Goal: Task Accomplishment & Management: Manage account settings

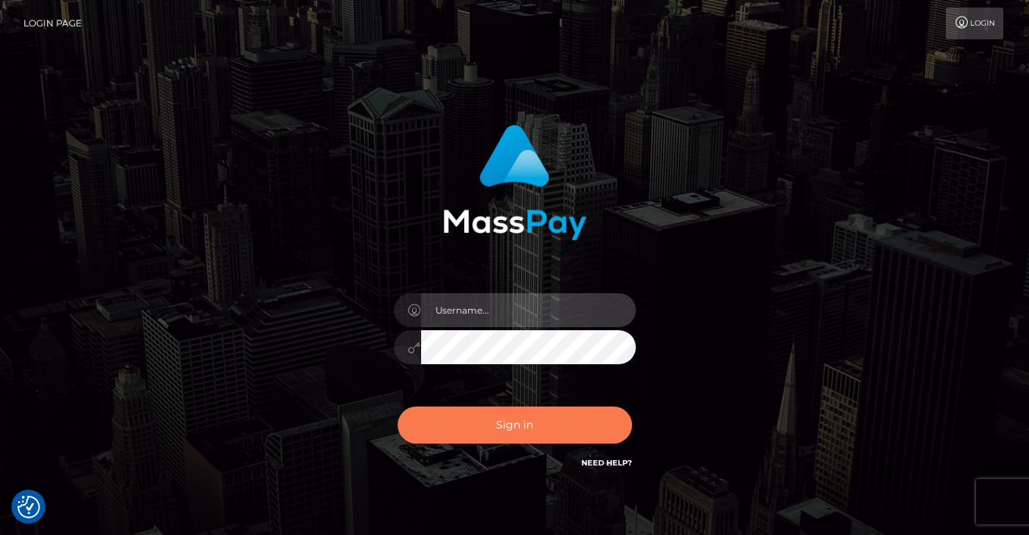
type input "vlad"
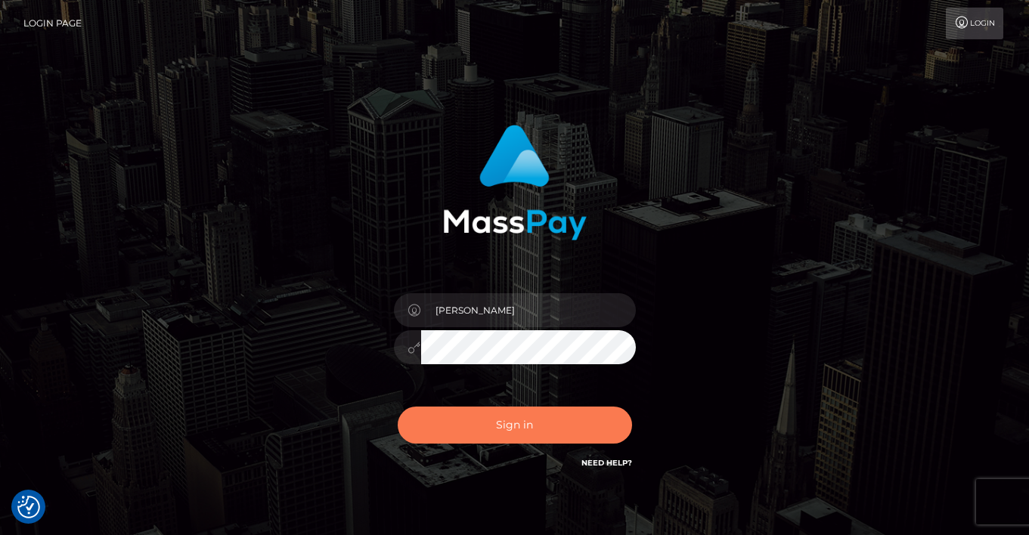
click at [469, 435] on button "Sign in" at bounding box center [515, 425] width 234 height 37
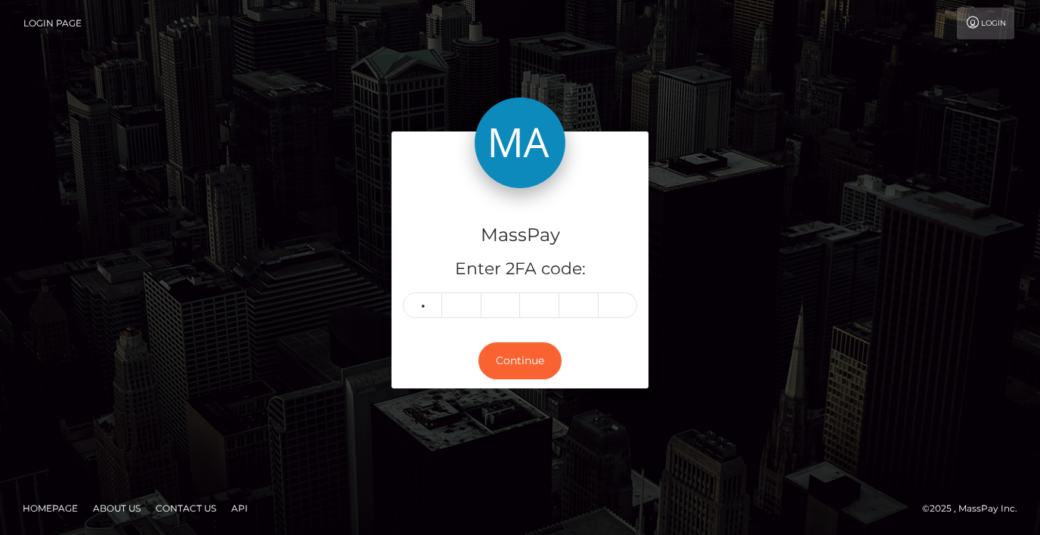
type input "3"
type input "9"
type input "0"
type input "8"
type input "9"
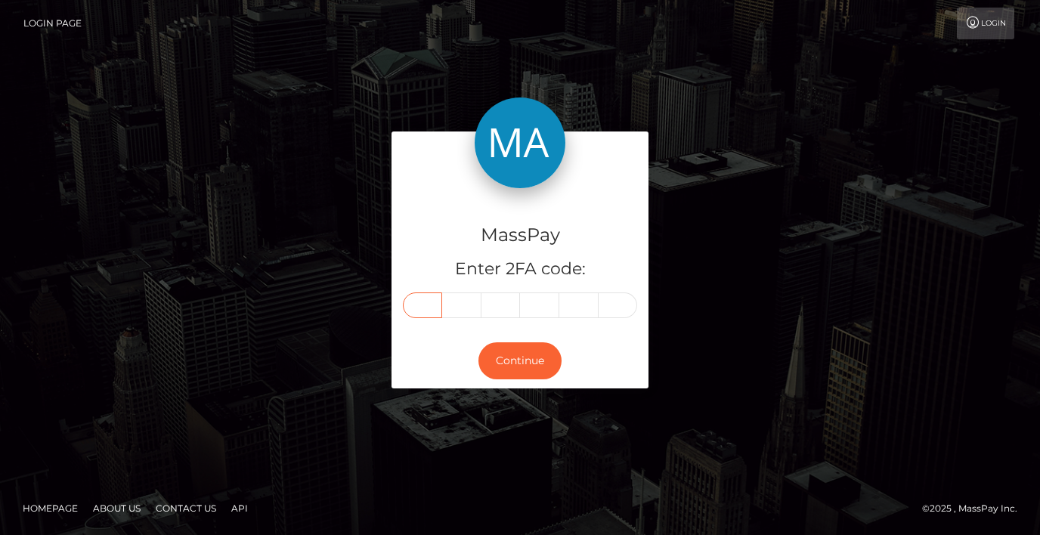
type input "3"
type input "9"
type input "0"
type input "8"
type input "0"
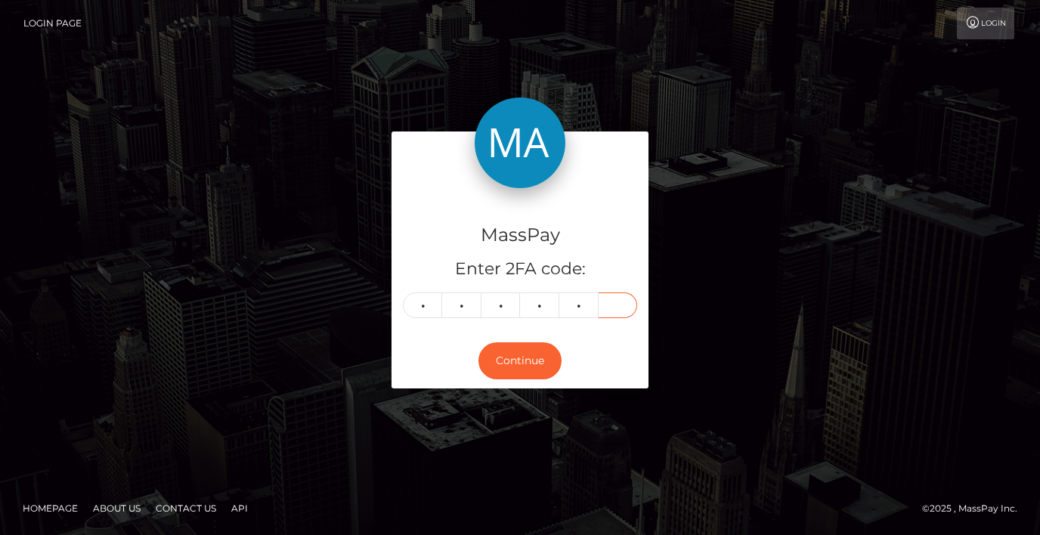
type input "9"
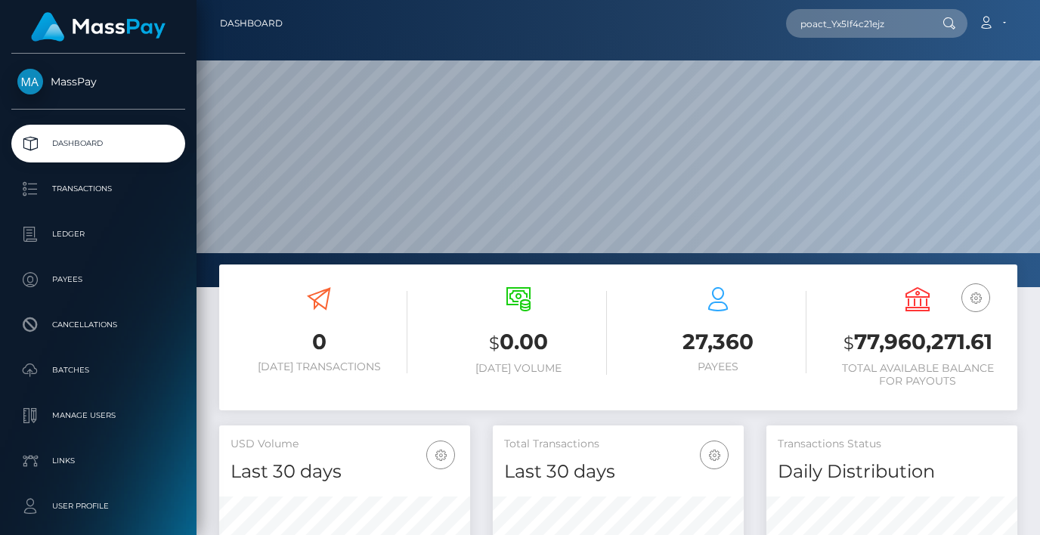
scroll to position [268, 251]
type input "poact_Yx5If4c21ejz"
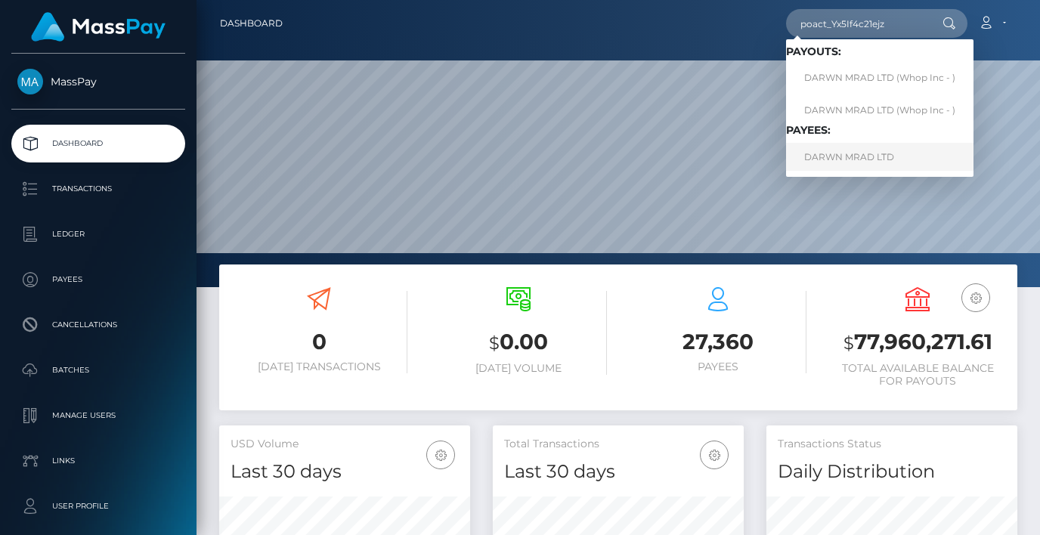
click at [886, 150] on link "DARWN MRAD LTD" at bounding box center [879, 157] width 187 height 28
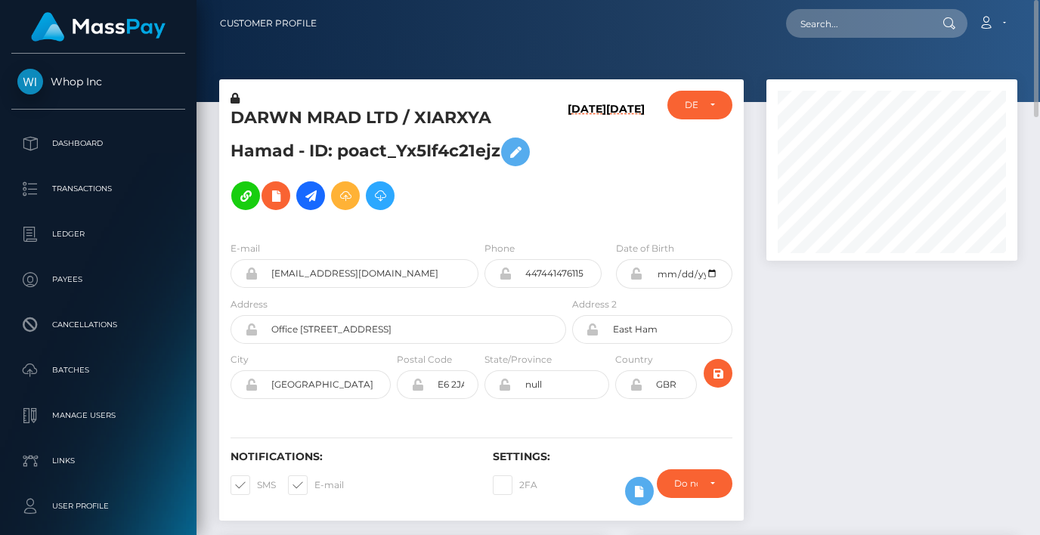
click at [440, 116] on h5 "DARWN MRAD LTD / XIARXYA Hamad - ID: poact_Yx5If4c21ejz" at bounding box center [394, 162] width 327 height 111
copy h5 "XIARXYA"
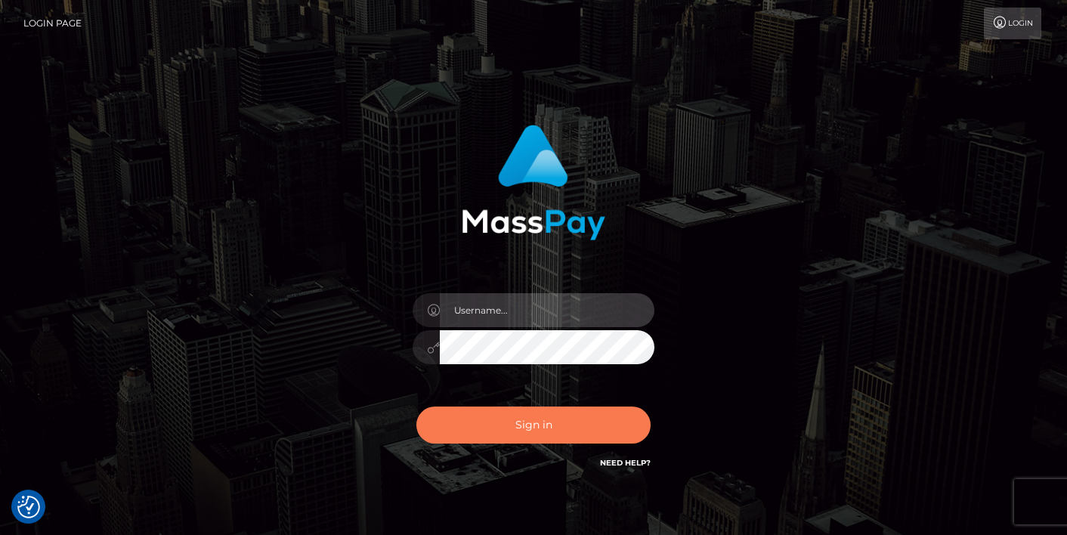
type input "[PERSON_NAME]"
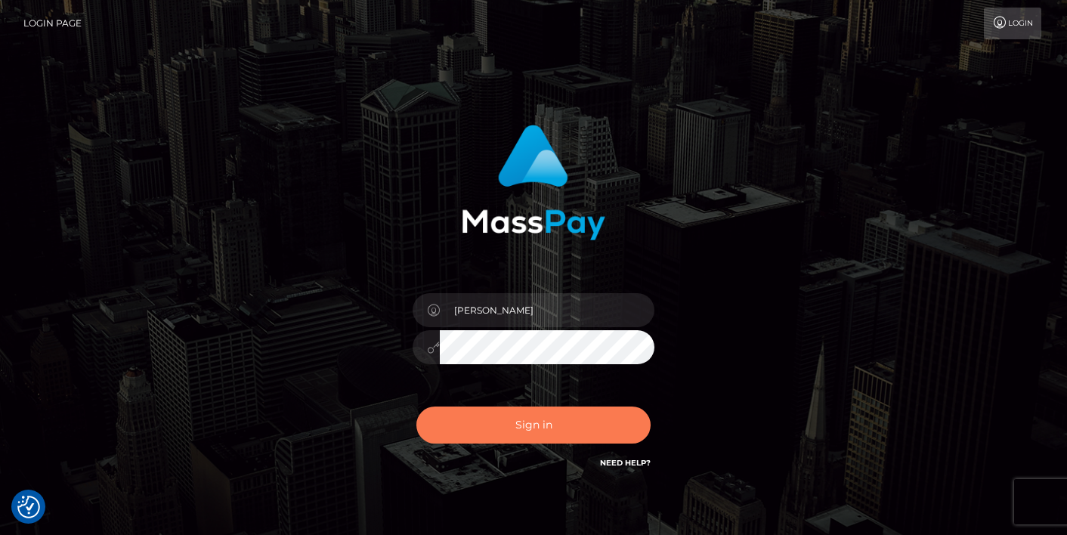
click at [535, 426] on button "Sign in" at bounding box center [534, 425] width 234 height 37
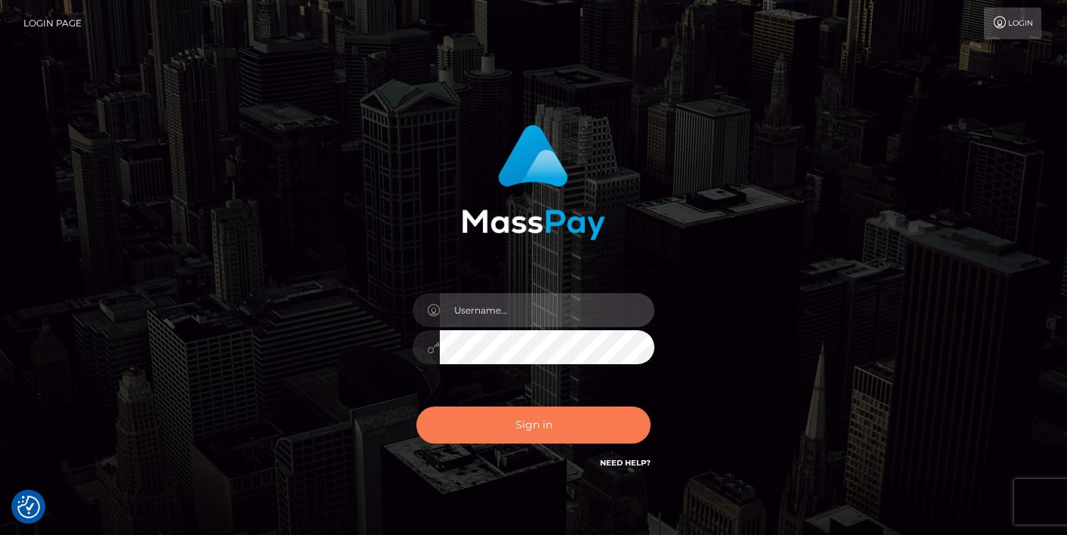
type input "[PERSON_NAME]"
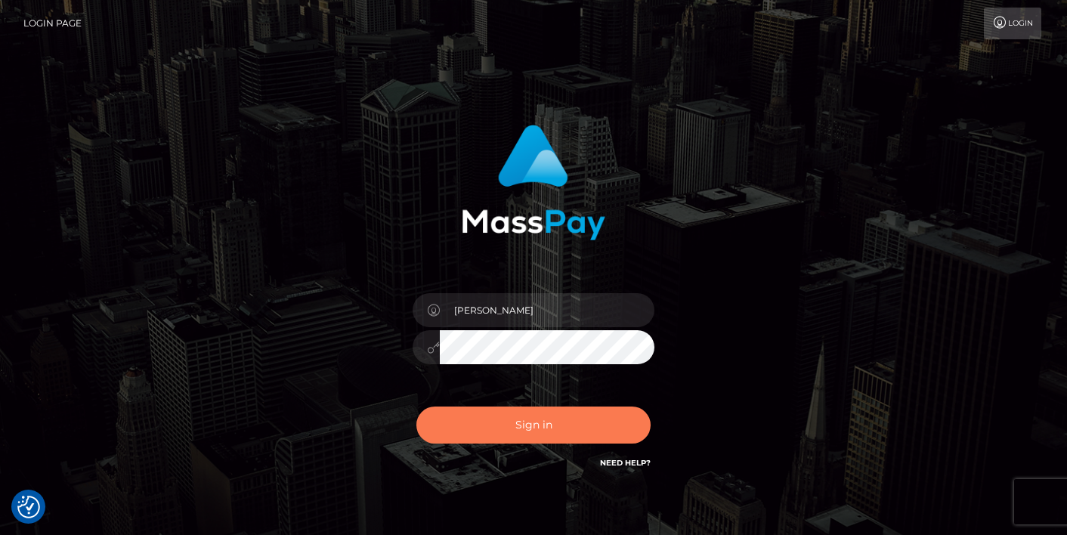
click at [513, 424] on button "Sign in" at bounding box center [534, 425] width 234 height 37
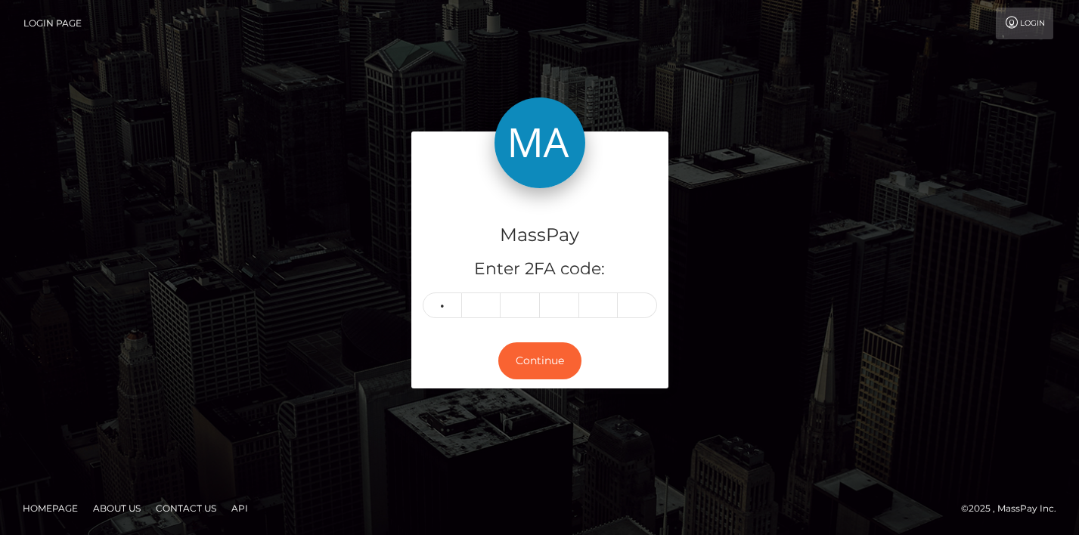
type input "4"
type input "7"
type input "9"
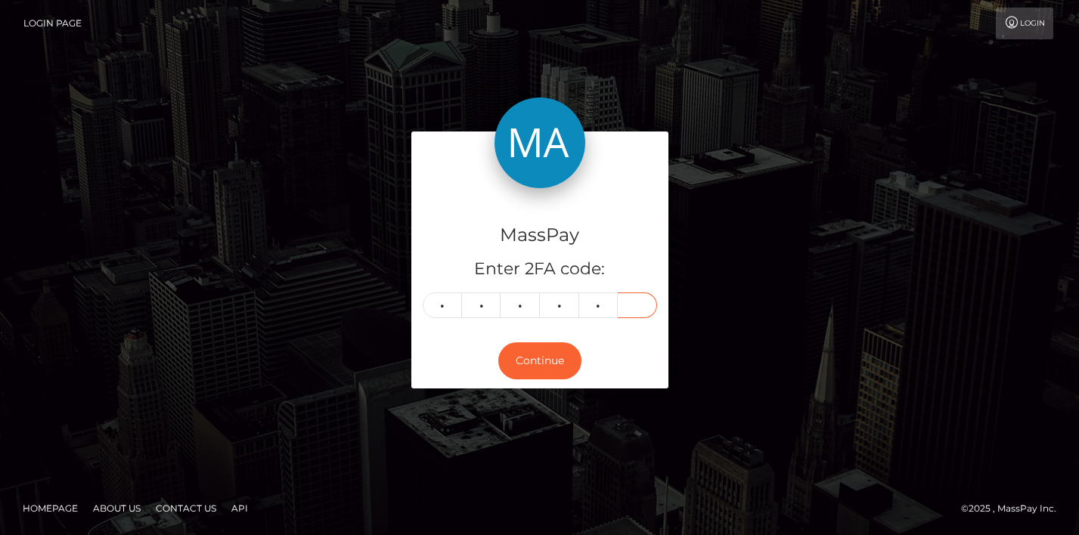
type input "9"
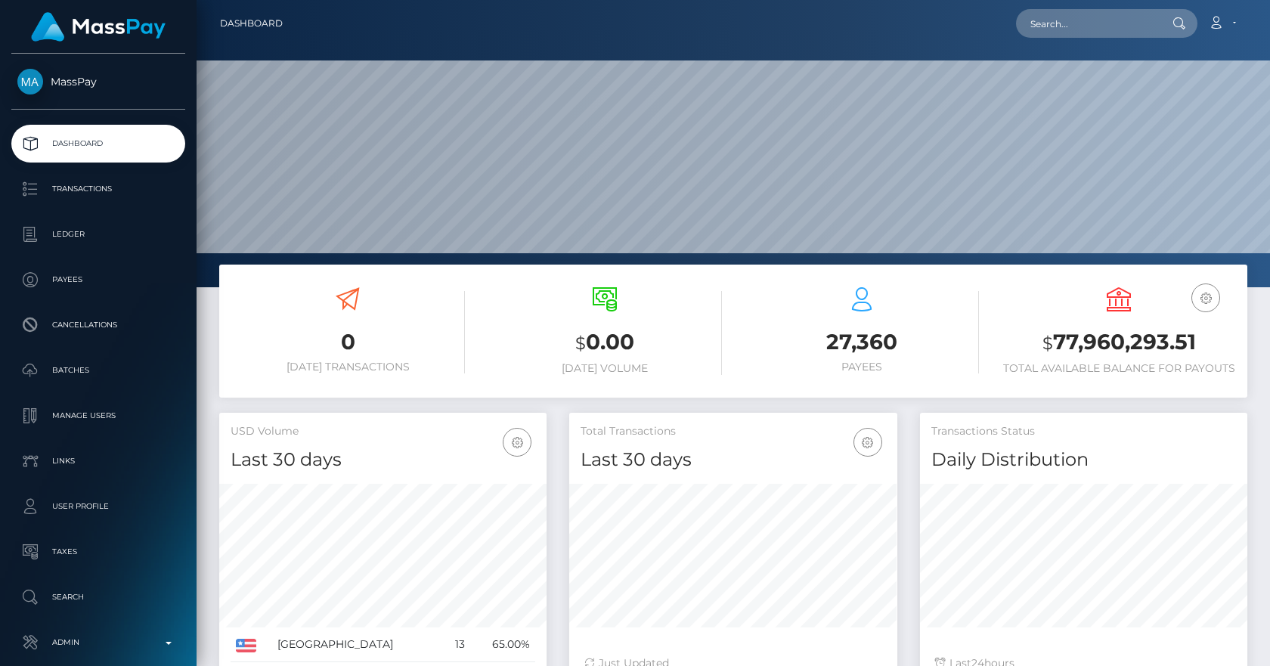
scroll to position [268, 328]
click at [205, 313] on div "0 [DATE] Transactions $ 0.00 [DATE] Volume 27,360 $" at bounding box center [734, 582] width 1074 height 635
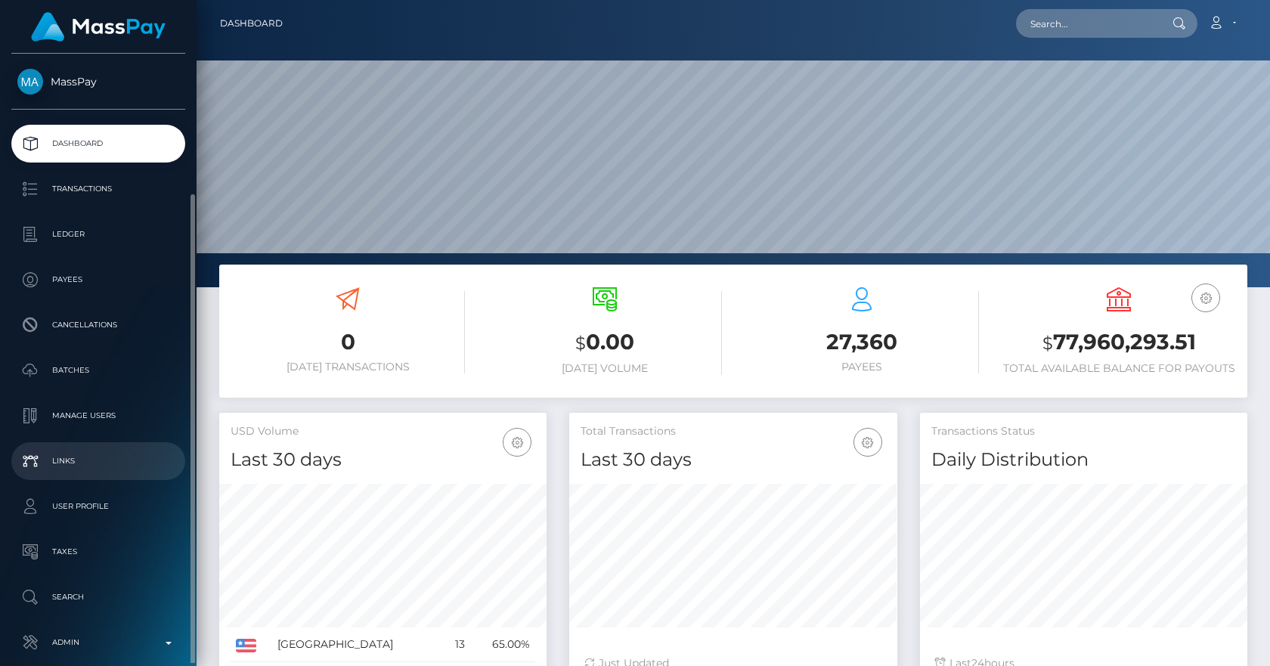
scroll to position [74, 0]
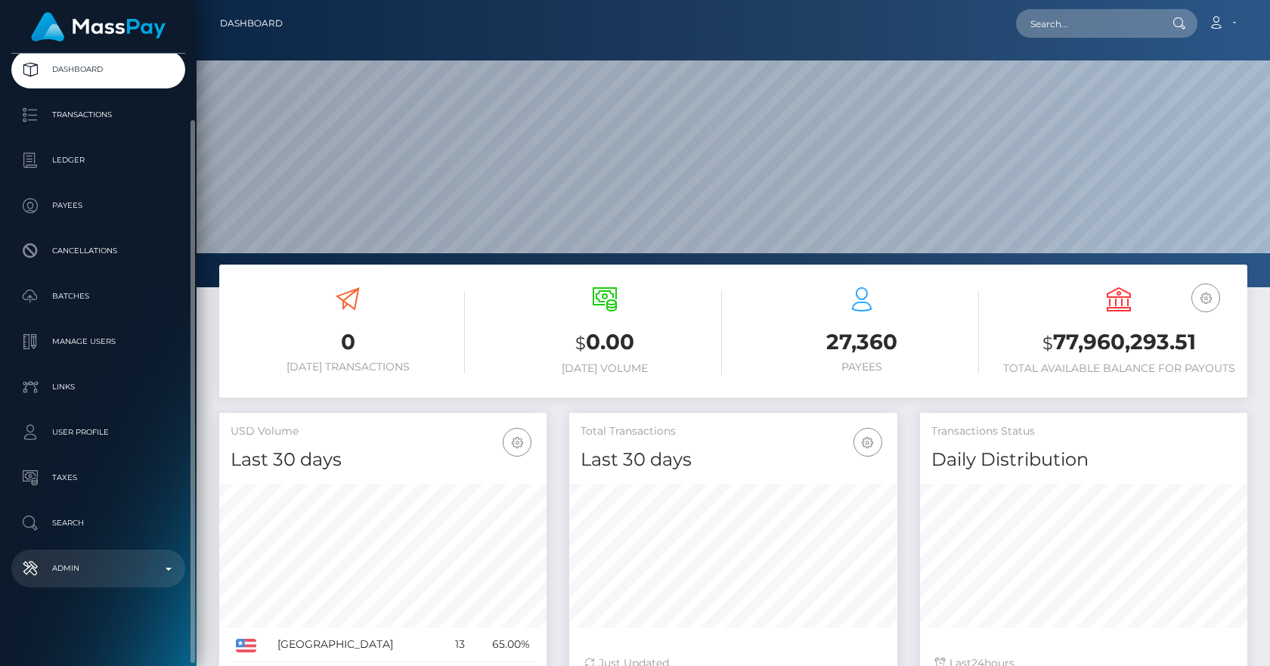
click at [88, 581] on link "Admin" at bounding box center [98, 569] width 174 height 38
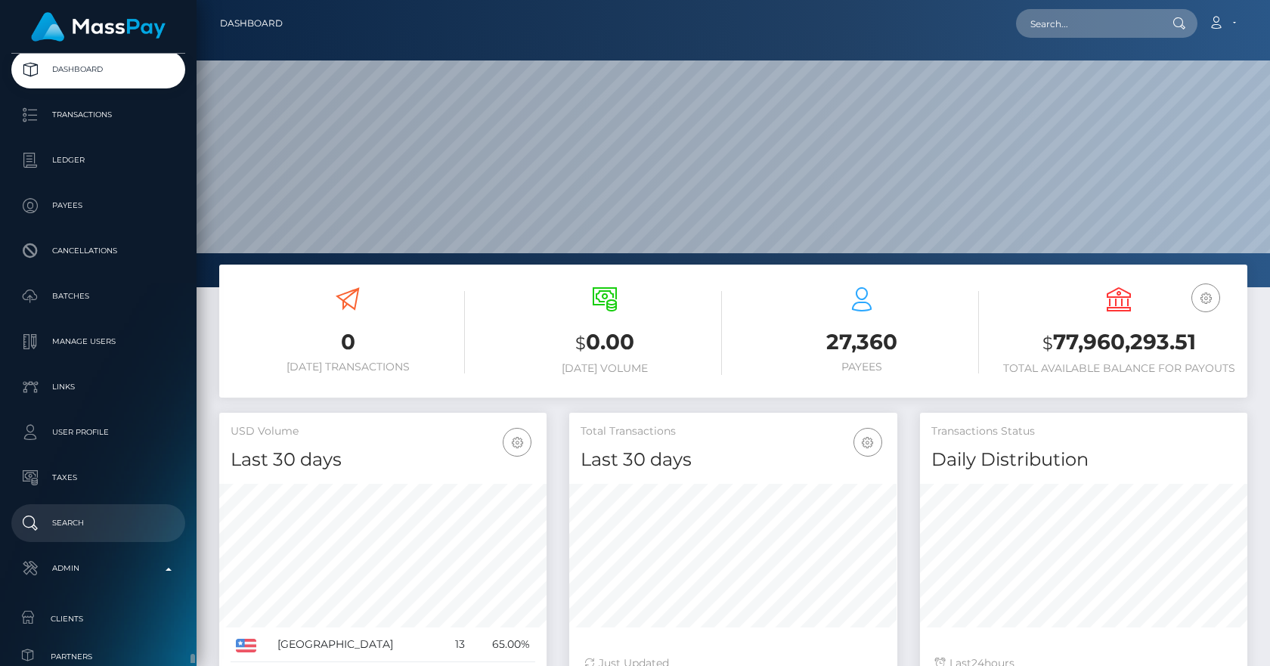
scroll to position [424, 0]
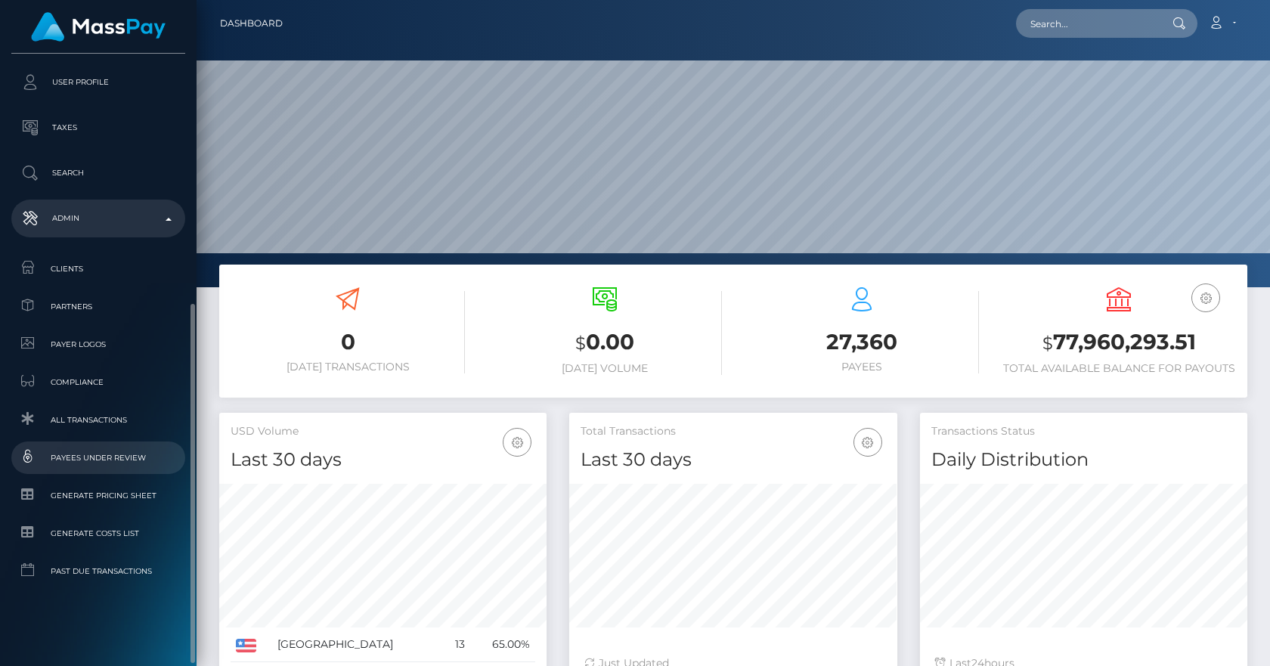
click at [97, 465] on span "Payees under Review" at bounding box center [98, 457] width 162 height 17
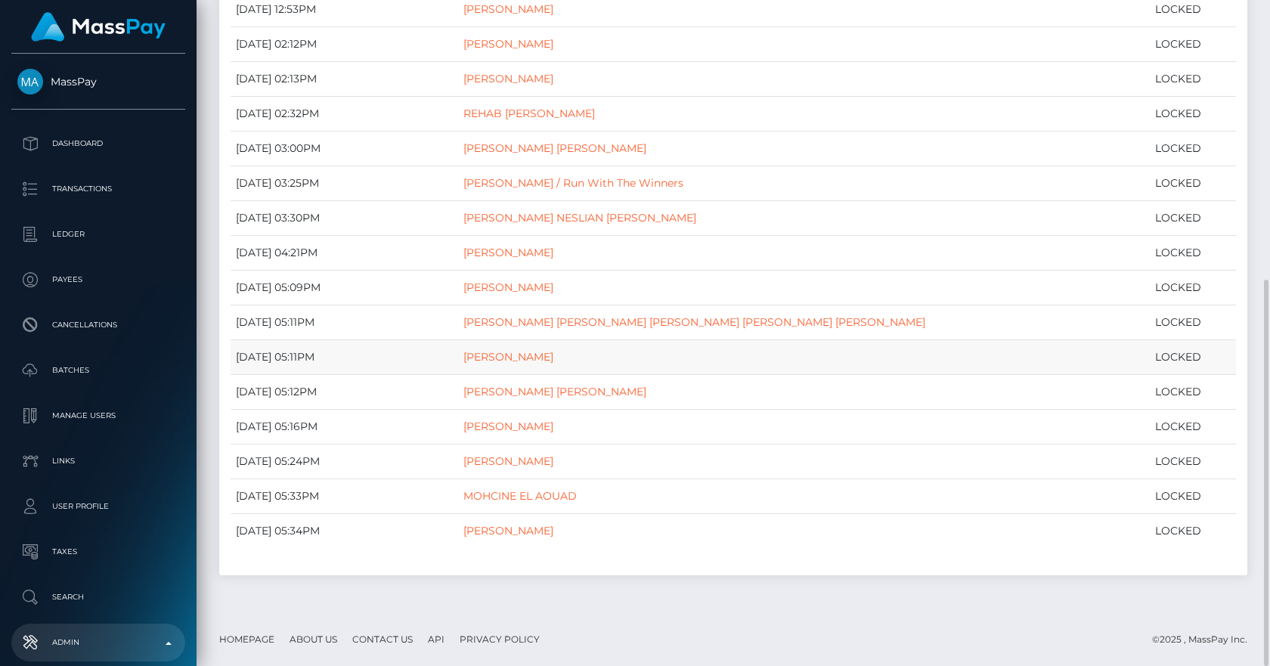
scroll to position [129, 0]
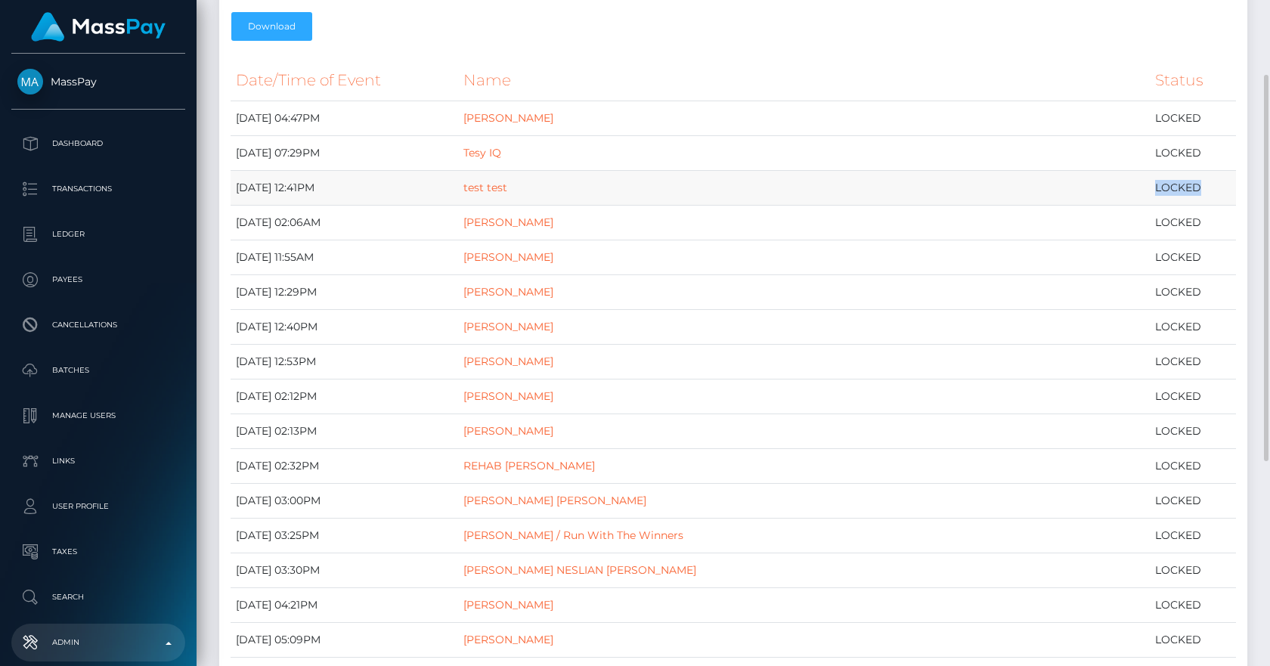
drag, startPoint x: 1133, startPoint y: 183, endPoint x: 1182, endPoint y: 183, distance: 48.4
click at [1182, 183] on td "LOCKED" at bounding box center [1193, 188] width 86 height 35
drag, startPoint x: 240, startPoint y: 119, endPoint x: 281, endPoint y: 111, distance: 41.7
click at [281, 111] on td "March 10, 2025 04:47PM" at bounding box center [345, 118] width 228 height 35
drag, startPoint x: 273, startPoint y: 221, endPoint x: 328, endPoint y: 216, distance: 55.4
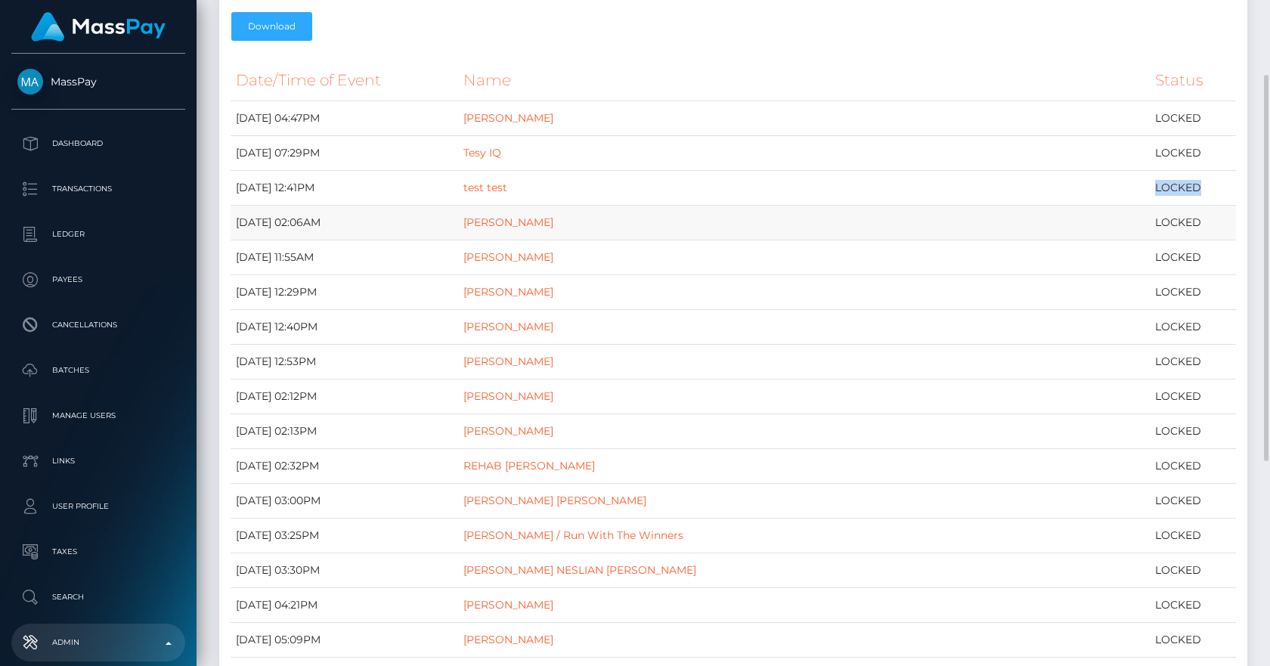
click at [328, 216] on td "August 18, 2025 02:06AM" at bounding box center [345, 223] width 228 height 35
click at [572, 496] on link "[PERSON_NAME] [PERSON_NAME]" at bounding box center [554, 501] width 183 height 14
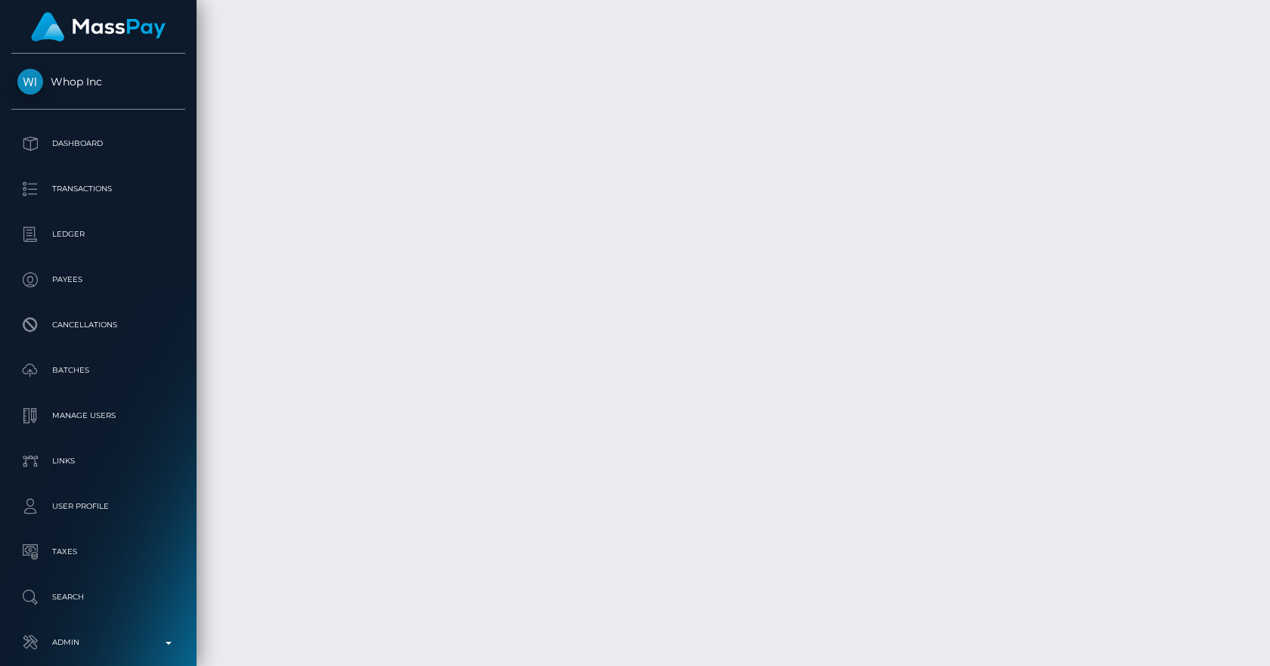
scroll to position [4087, 0]
drag, startPoint x: 488, startPoint y: 505, endPoint x: 555, endPoint y: 518, distance: 67.8
drag, startPoint x: 407, startPoint y: 517, endPoint x: 444, endPoint y: 509, distance: 37.2
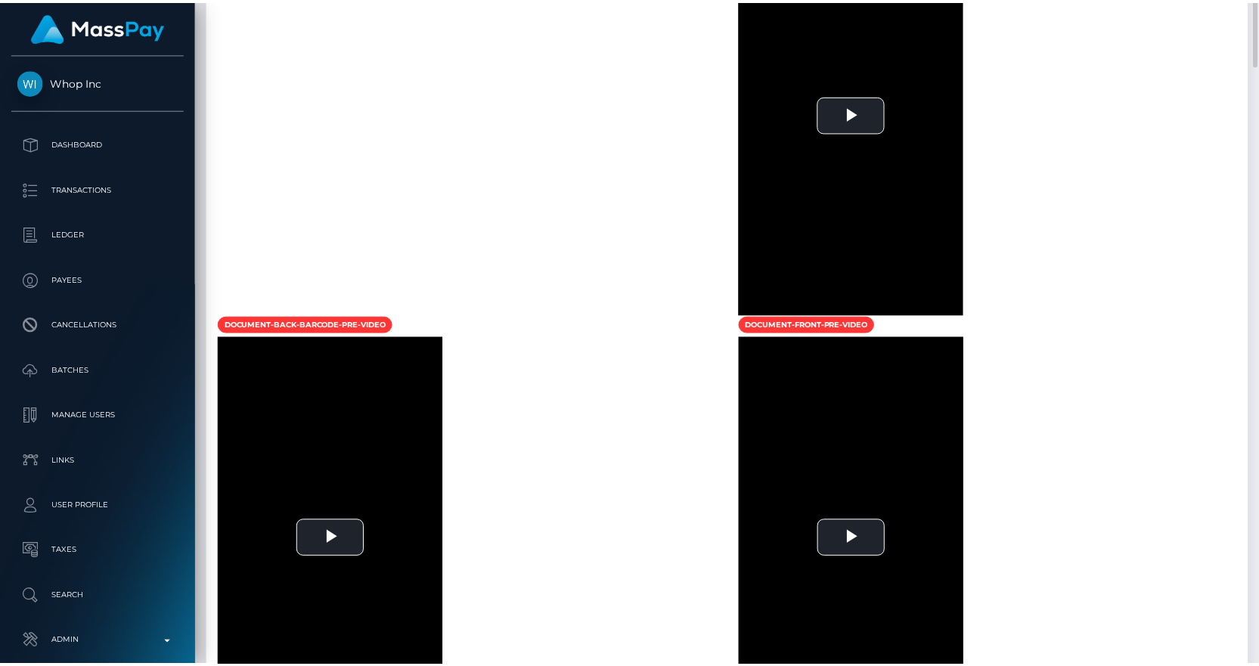
scroll to position [881, 0]
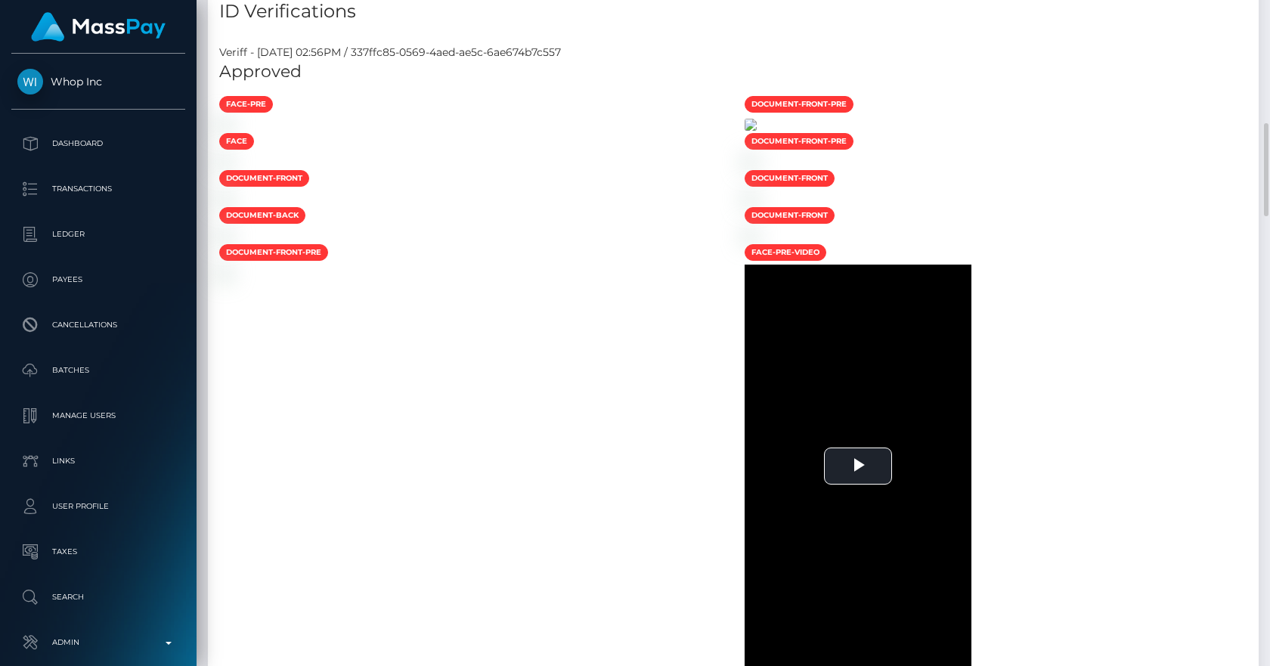
click at [757, 131] on img at bounding box center [751, 125] width 12 height 12
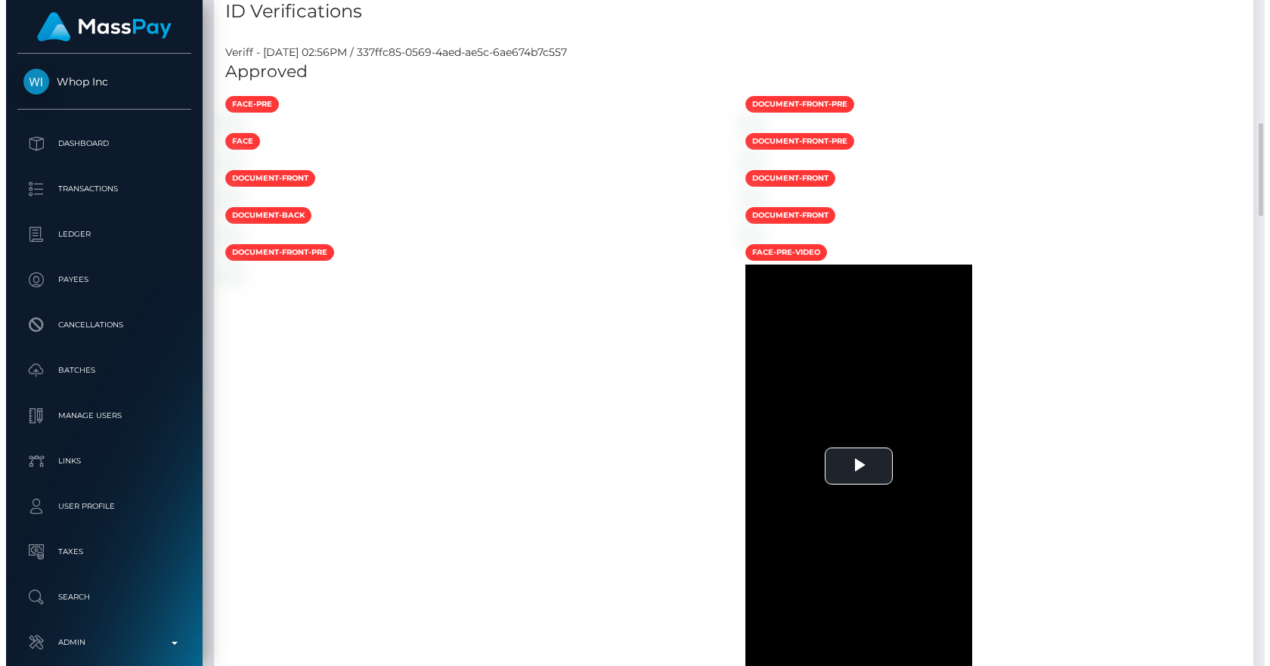
scroll to position [181, 328]
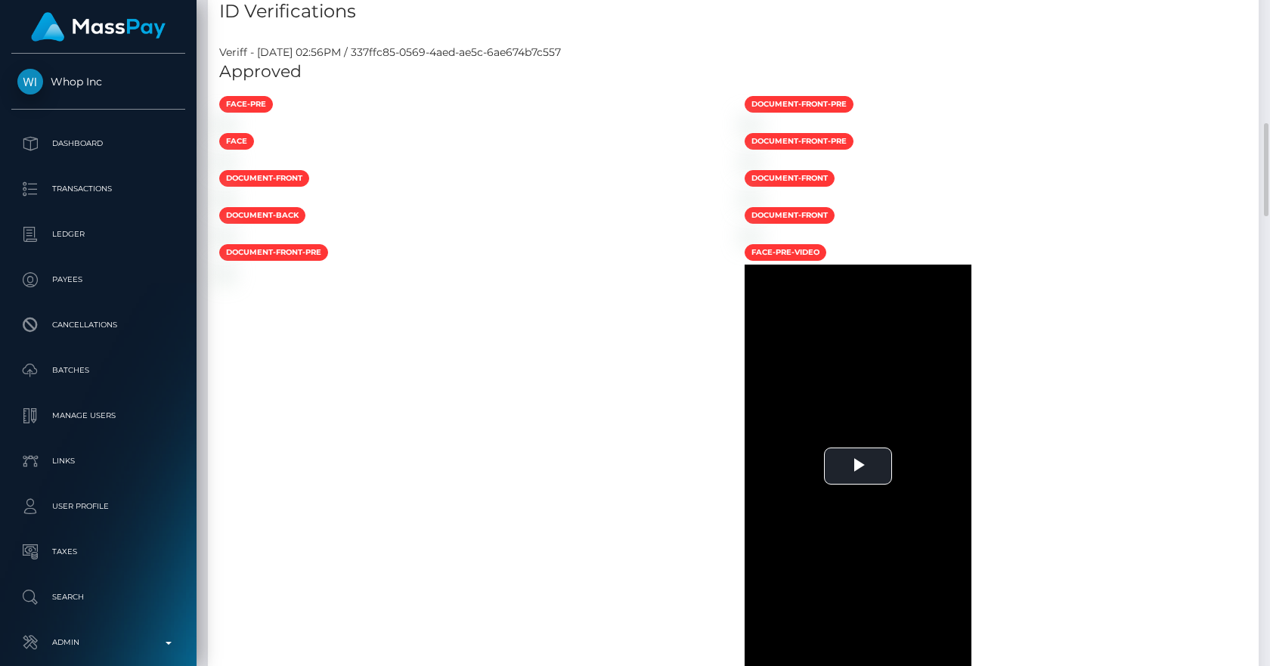
click at [686, 25] on div "ID Verifications" at bounding box center [733, 2] width 1051 height 45
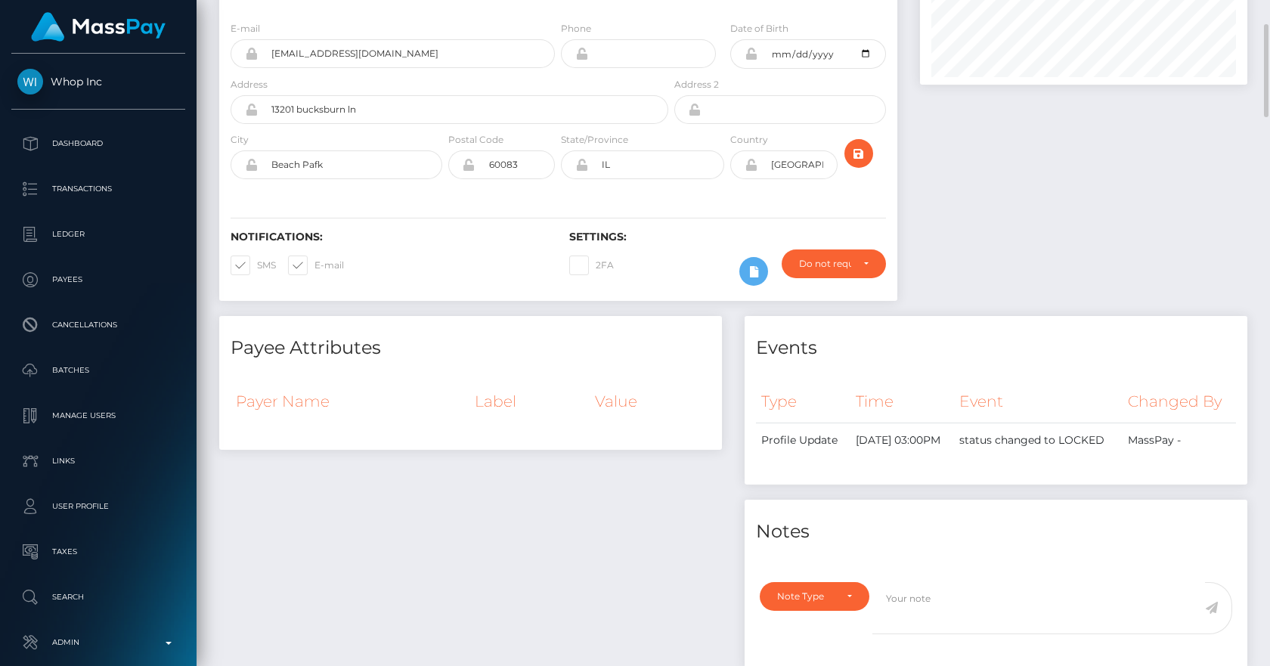
scroll to position [352, 0]
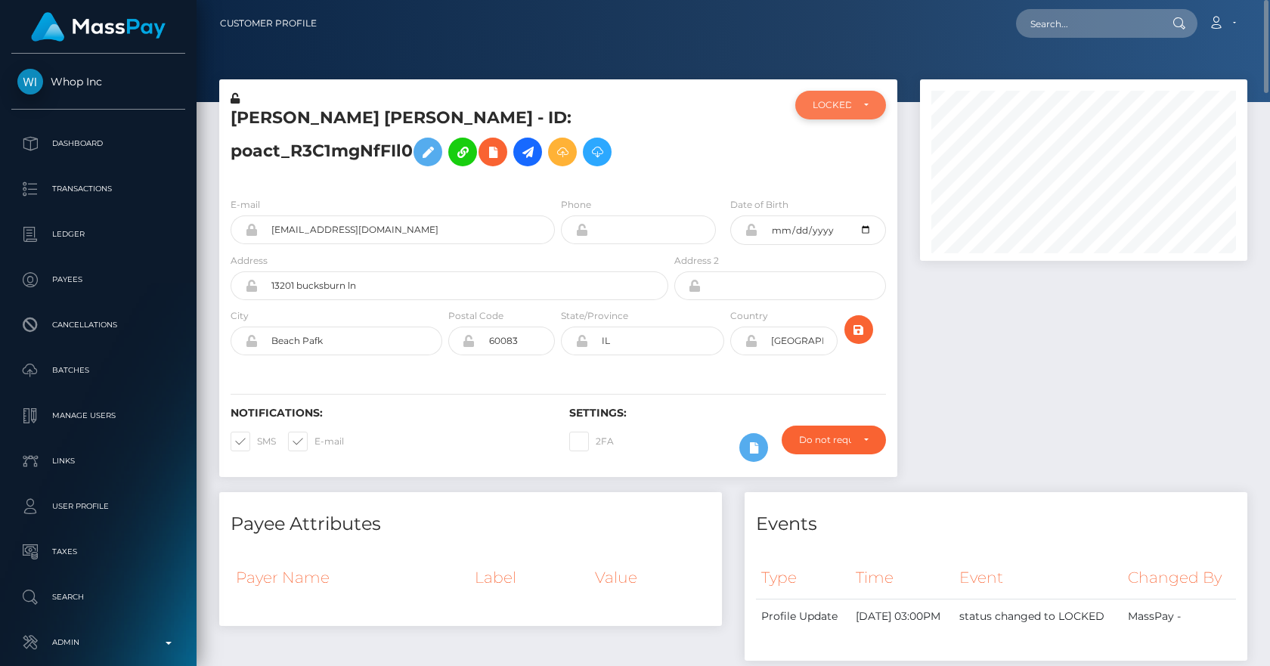
click at [874, 109] on div "LOCKED" at bounding box center [840, 105] width 90 height 29
click at [956, 322] on div at bounding box center [1084, 285] width 350 height 413
click at [868, 100] on div "LOCKED" at bounding box center [840, 105] width 55 height 12
click at [730, 128] on div at bounding box center [727, 138] width 113 height 94
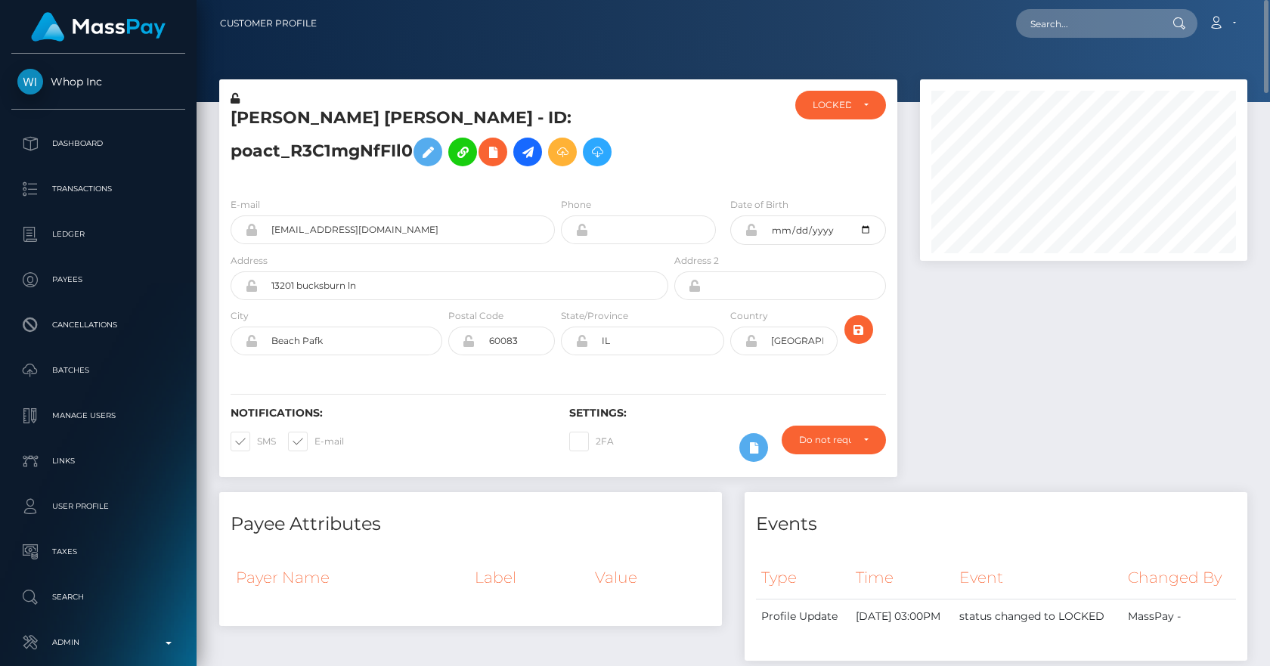
scroll to position [176, 0]
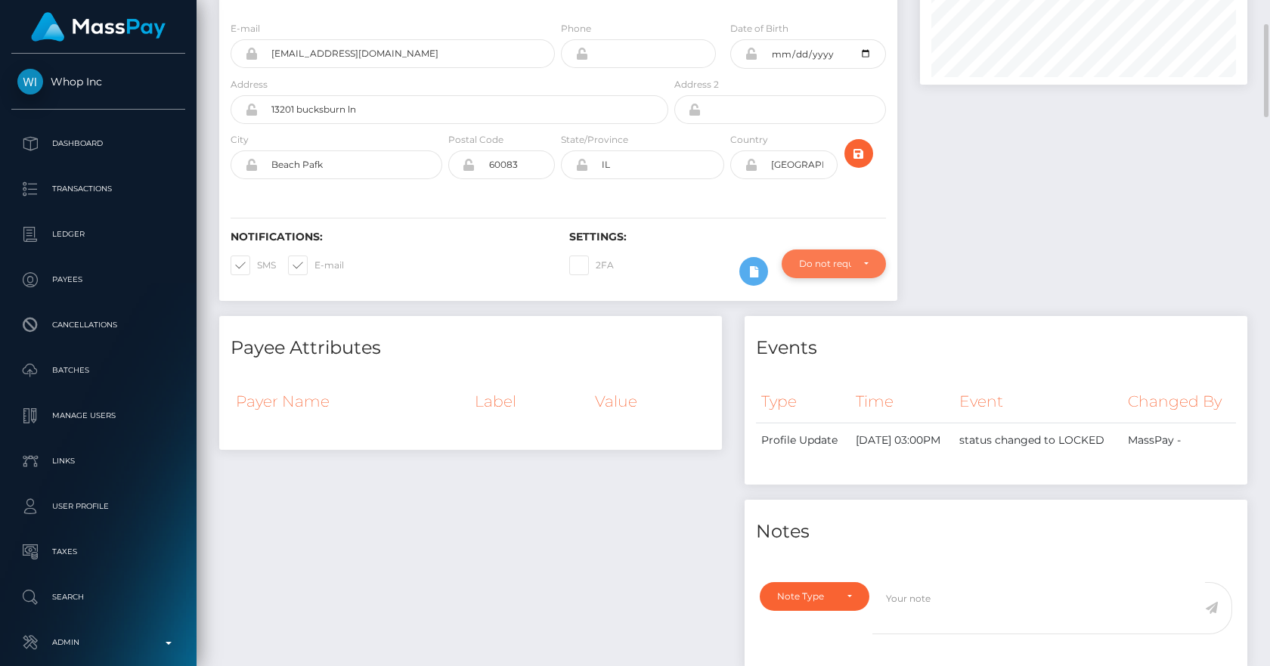
click at [838, 274] on div "Do not require" at bounding box center [834, 263] width 104 height 29
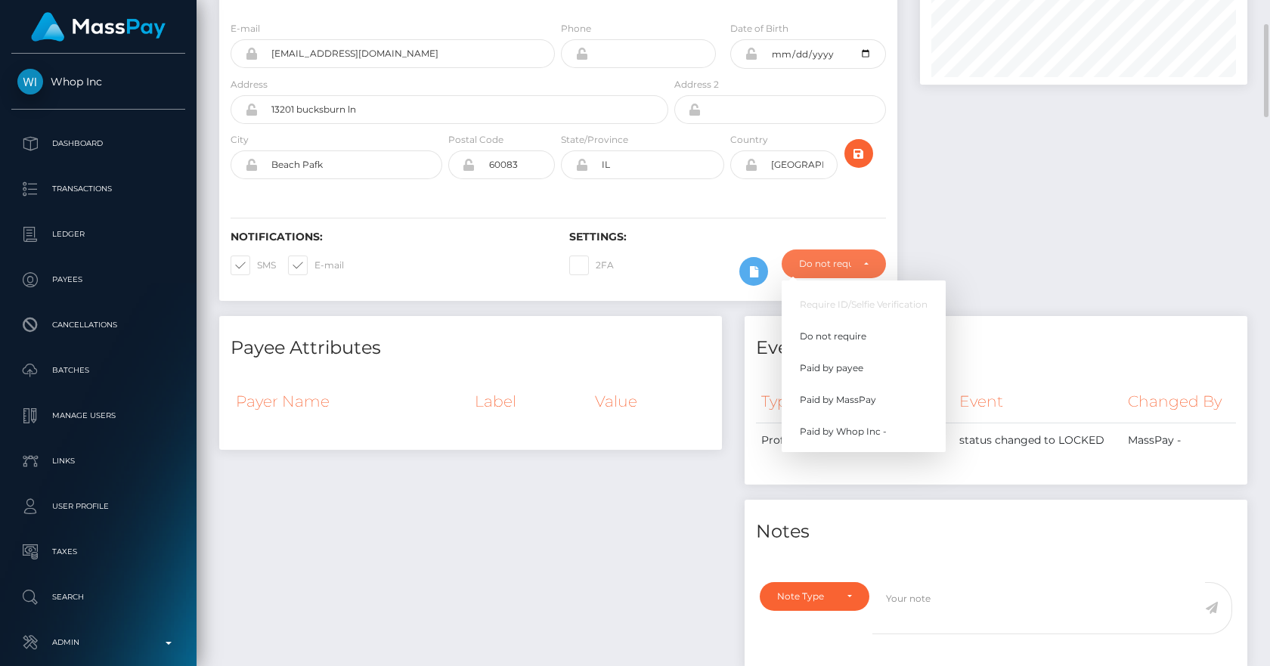
click at [1043, 212] on div at bounding box center [1084, 109] width 350 height 413
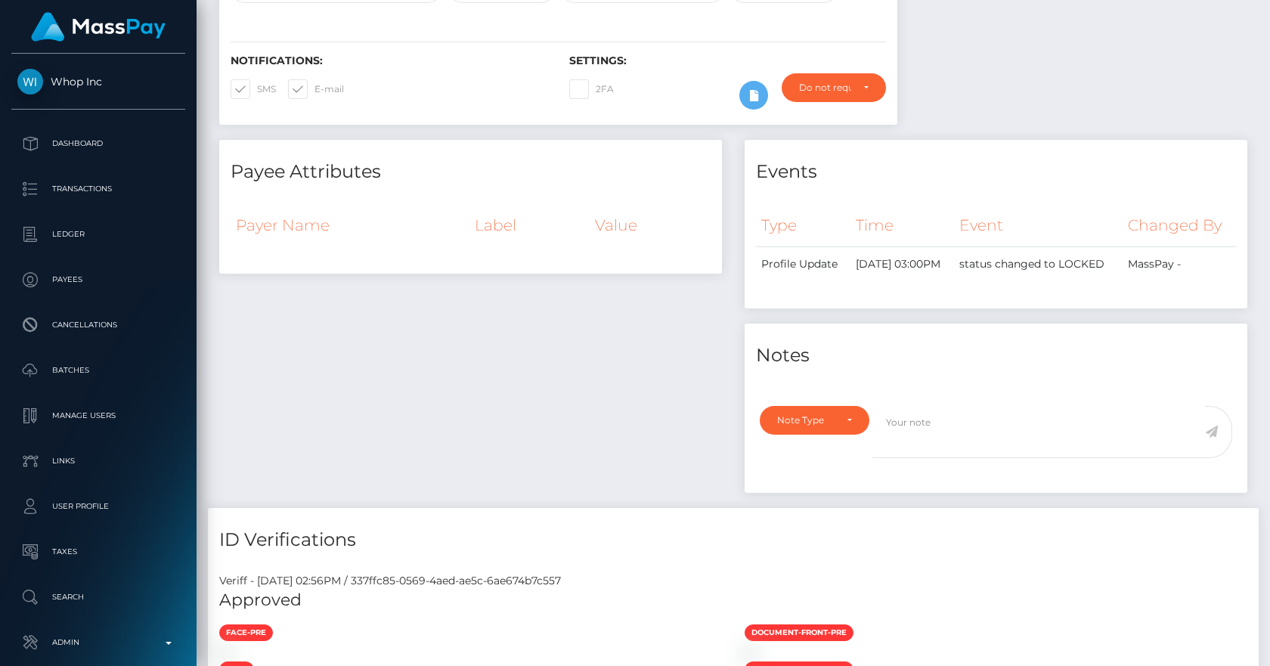
scroll to position [0, 0]
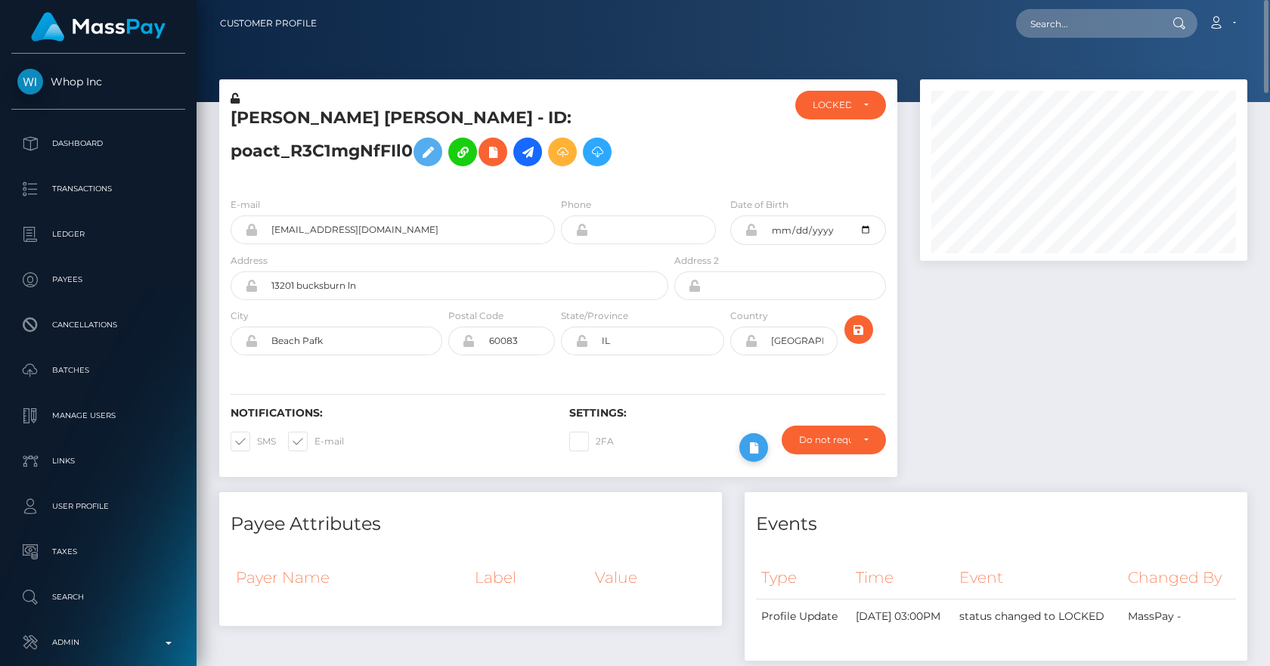
click at [749, 457] on icon at bounding box center [754, 447] width 18 height 19
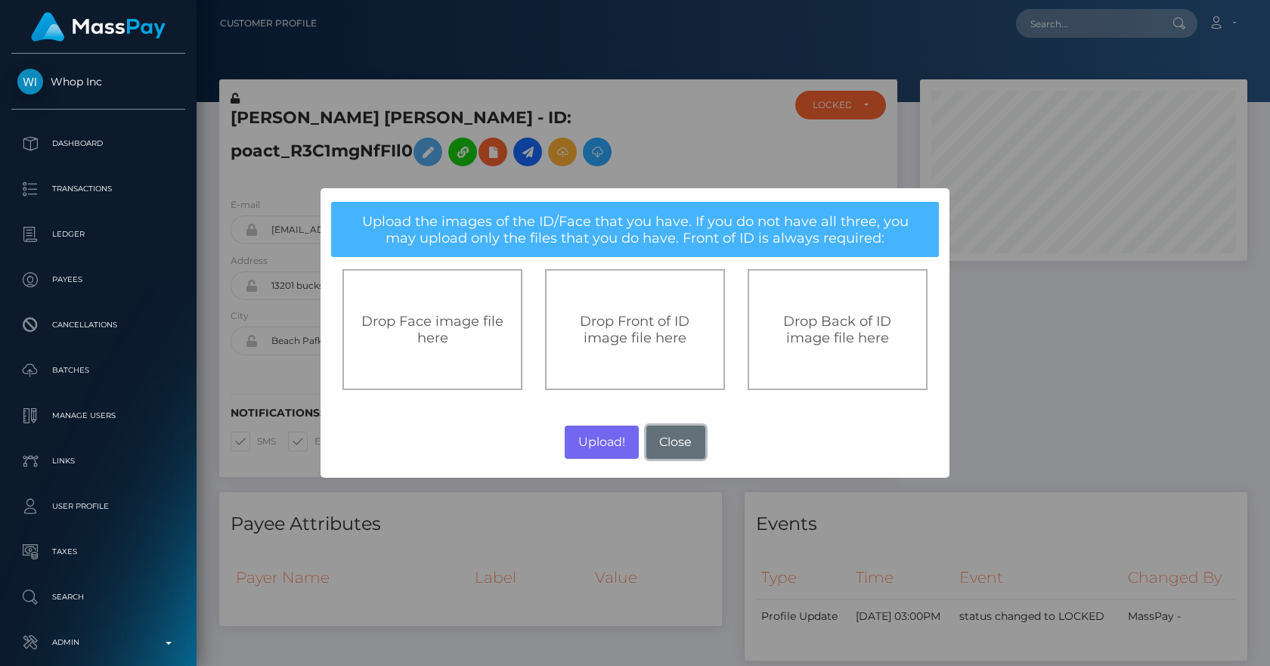
click at [678, 436] on button "Close" at bounding box center [675, 442] width 59 height 33
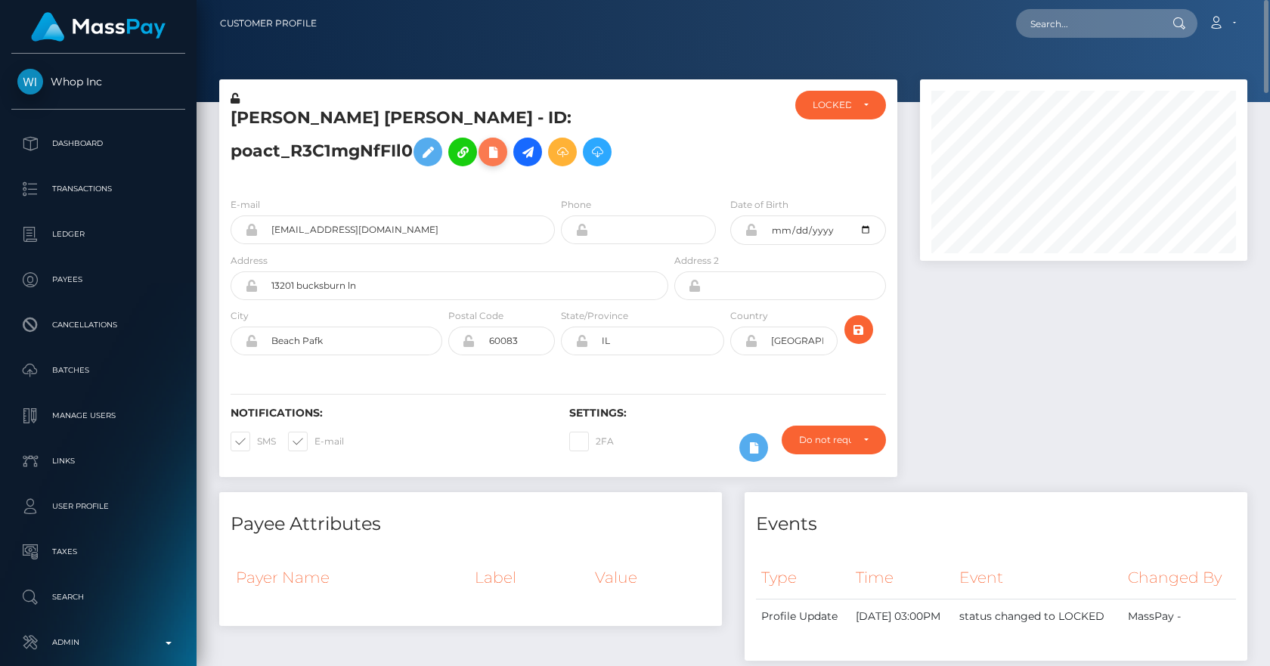
click at [484, 162] on icon at bounding box center [493, 152] width 18 height 19
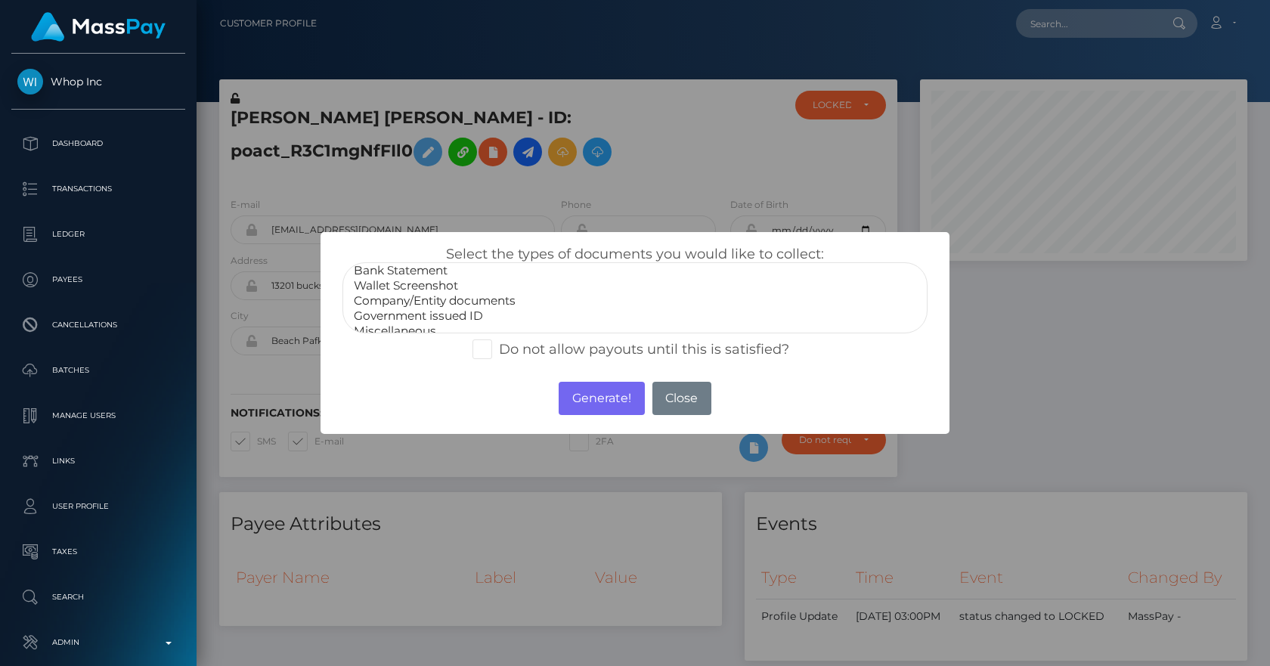
scroll to position [30, 0]
select select "Miscellaneous"
click at [423, 318] on option "Miscellaneous" at bounding box center [634, 320] width 565 height 15
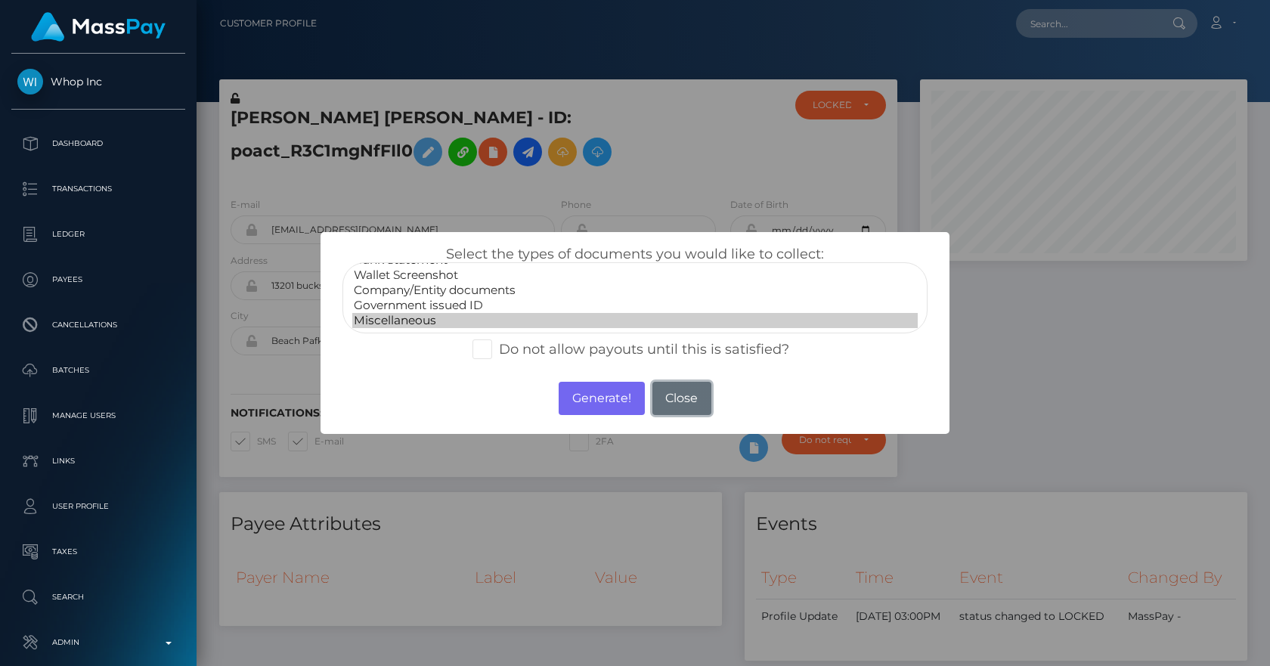
click at [686, 404] on button "Close" at bounding box center [681, 398] width 59 height 33
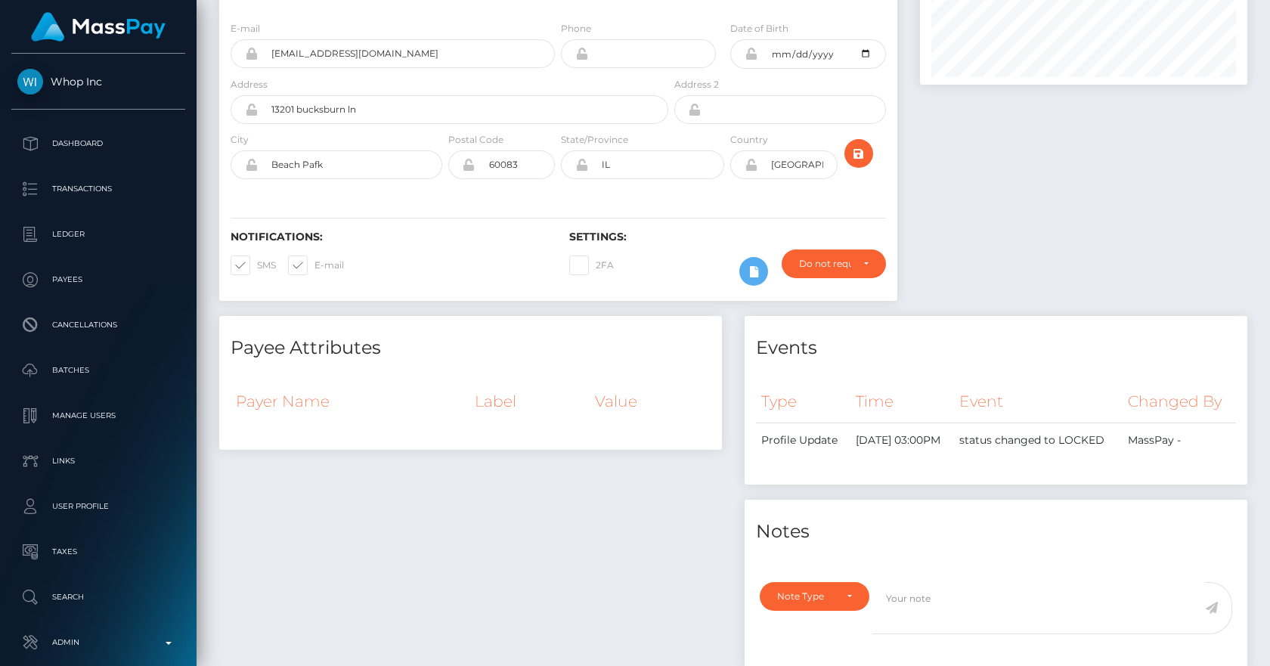
scroll to position [0, 0]
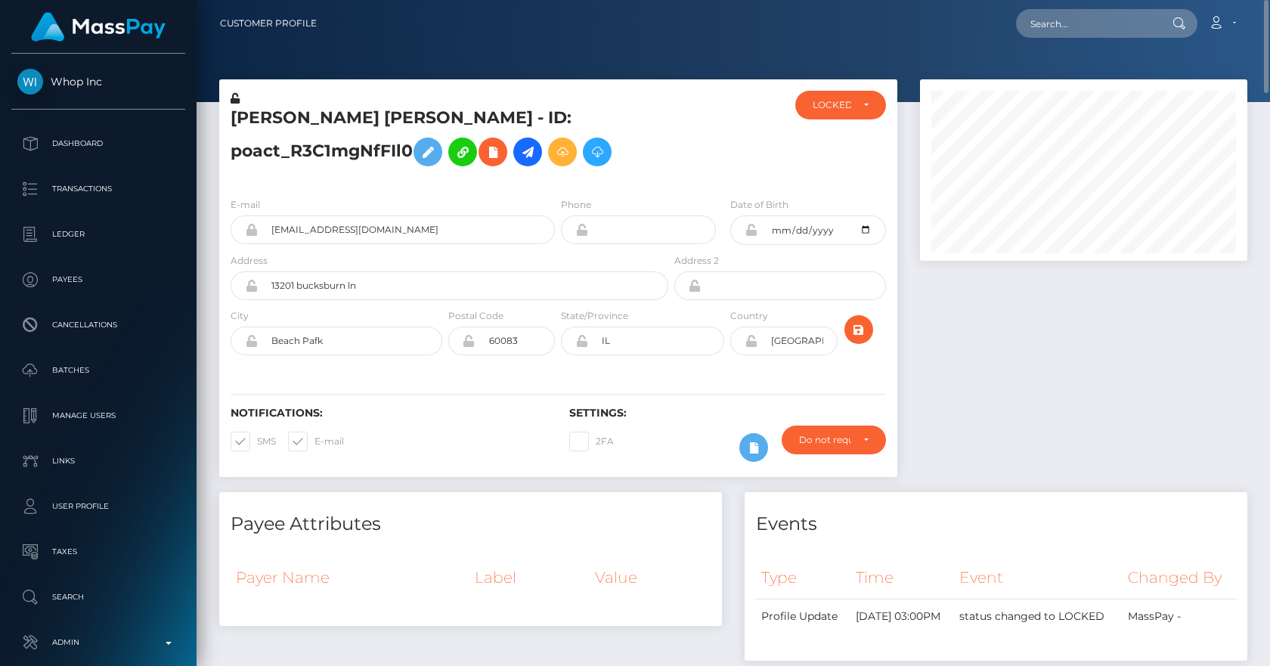
click at [822, 160] on div "ACTIVE DEACTIVE CLOSED LOCKED LOCKED ACTIVE DEACTIVE CLOSED LOCKED" at bounding box center [840, 138] width 113 height 94
click at [647, 185] on div "Omarion Campbell - ID: poact_R3C1mgNfFIl0" at bounding box center [445, 138] width 452 height 94
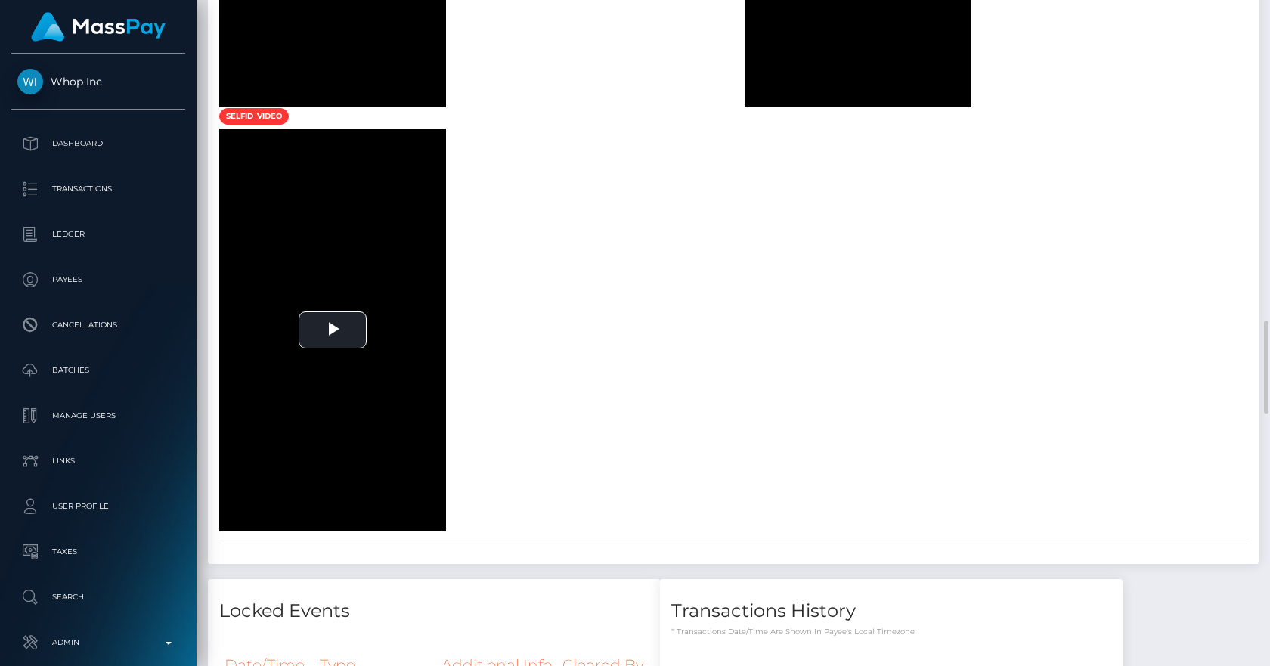
scroll to position [2995, 0]
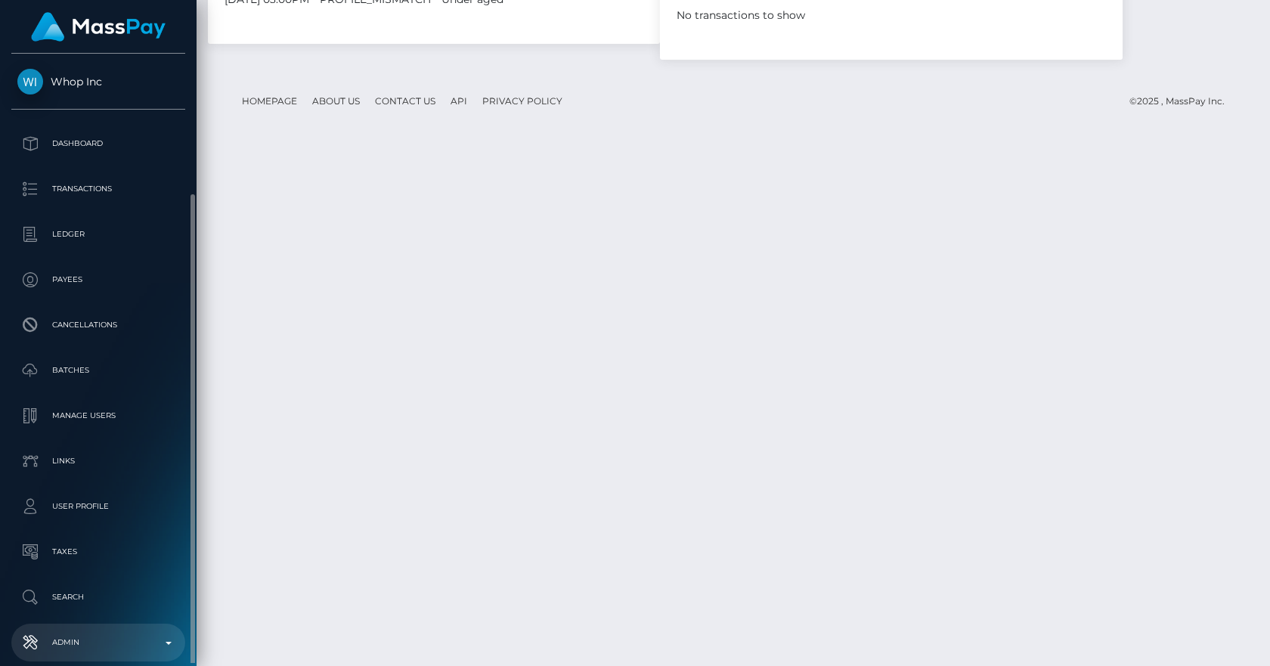
scroll to position [74, 0]
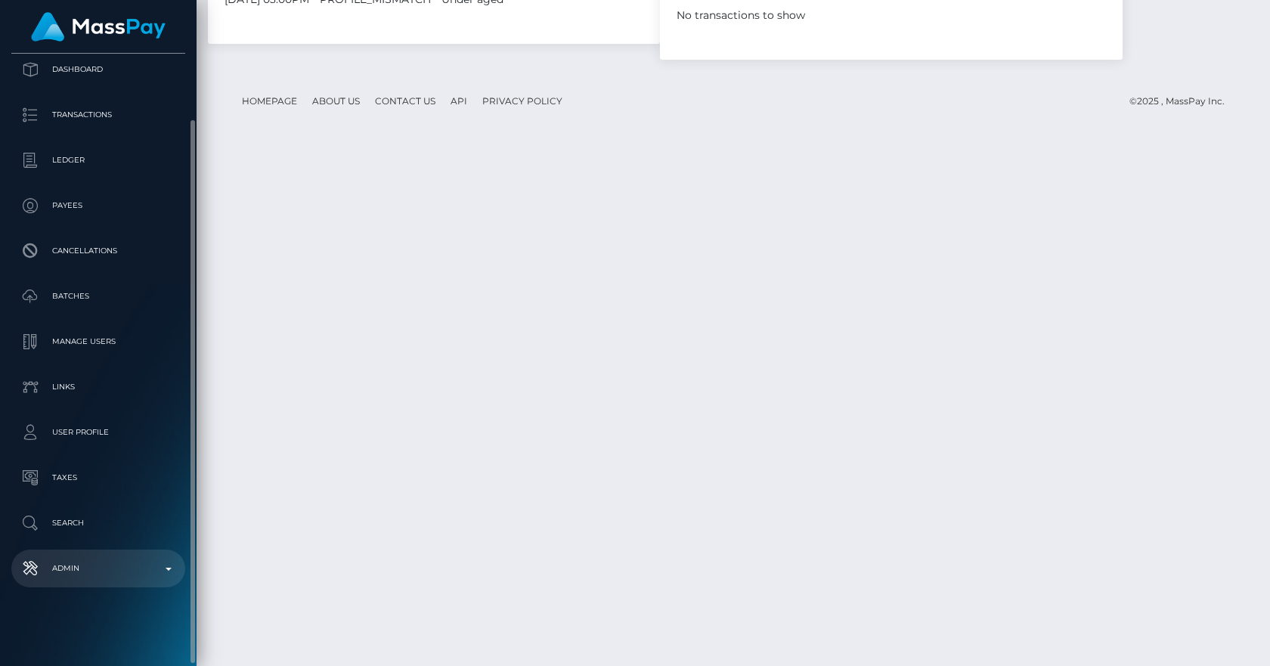
click at [107, 559] on p "Admin" at bounding box center [98, 568] width 162 height 23
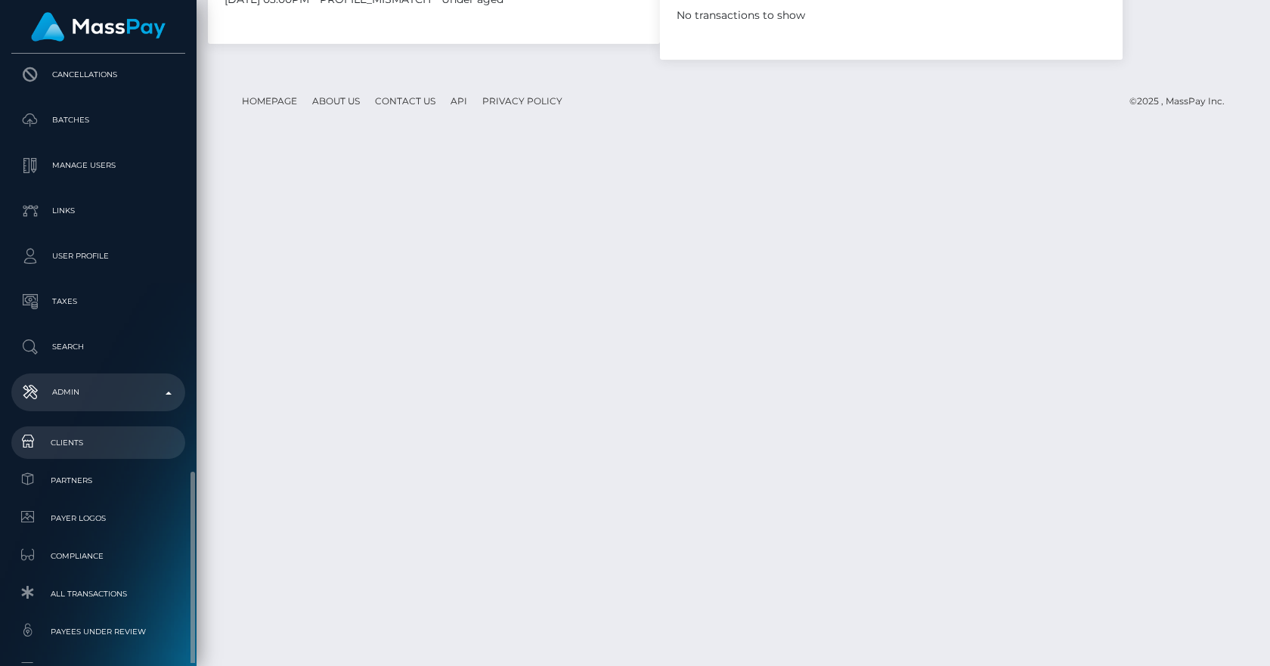
scroll to position [465, 0]
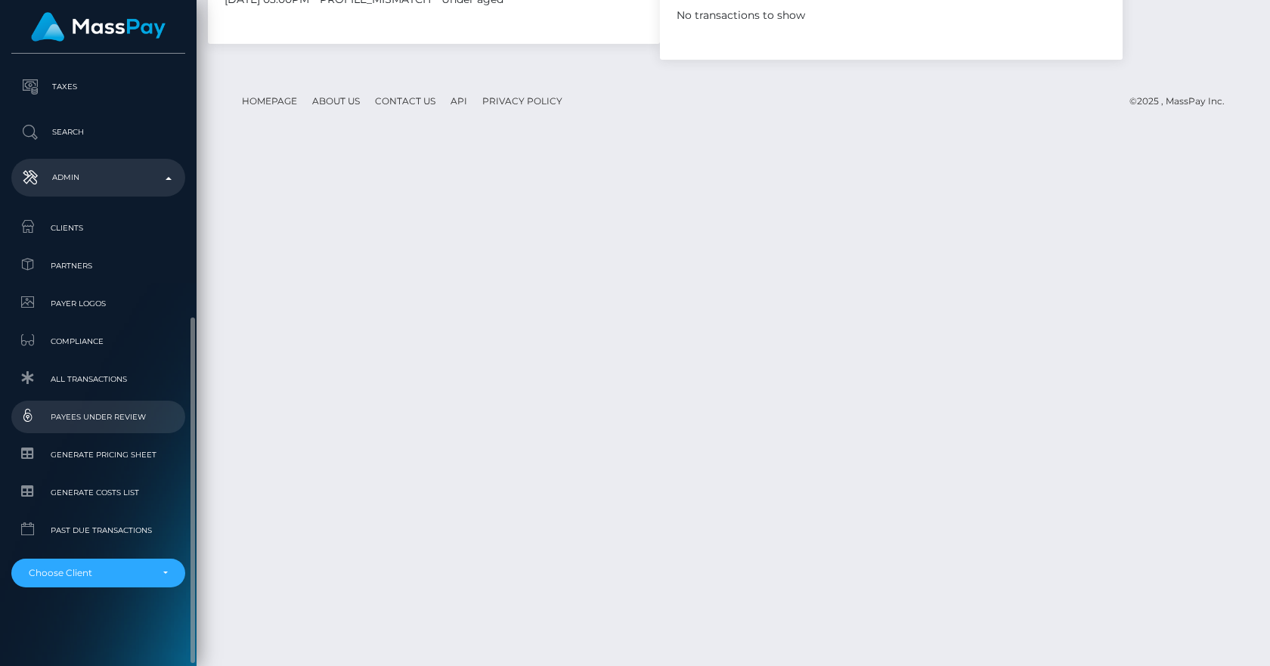
click at [116, 417] on span "Payees under Review" at bounding box center [98, 416] width 162 height 17
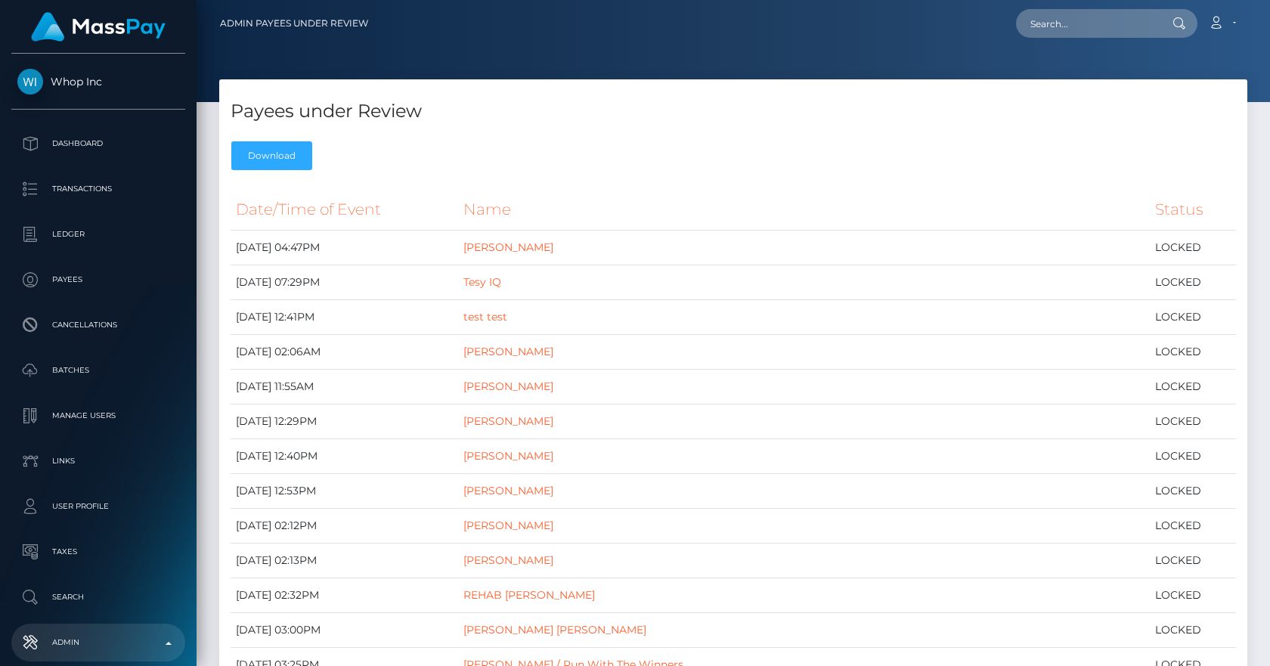
click at [568, 166] on div "Payees under Review Download" at bounding box center [733, 128] width 1028 height 98
click at [667, 121] on h4 "Payees under Review" at bounding box center [733, 111] width 1005 height 26
click at [1098, 4] on nav "Admin Payees under Review Loading... Loading..." at bounding box center [734, 23] width 1074 height 47
click at [1103, 12] on input "text" at bounding box center [1087, 23] width 142 height 29
paste input "222142339734"
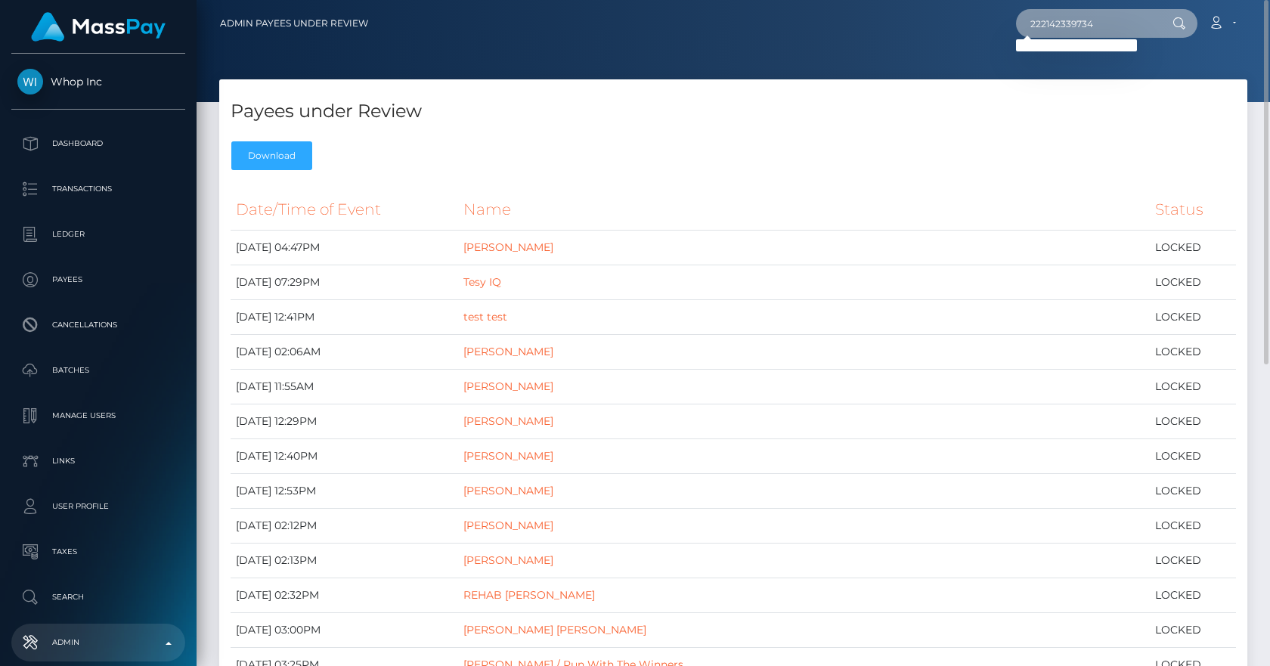
click at [1068, 29] on input "222142339734" at bounding box center [1087, 23] width 142 height 29
paste input "u1266342"
click at [1046, 20] on input "u1266342" at bounding box center [1087, 23] width 142 height 29
drag, startPoint x: 1036, startPoint y: 23, endPoint x: 977, endPoint y: 21, distance: 59.7
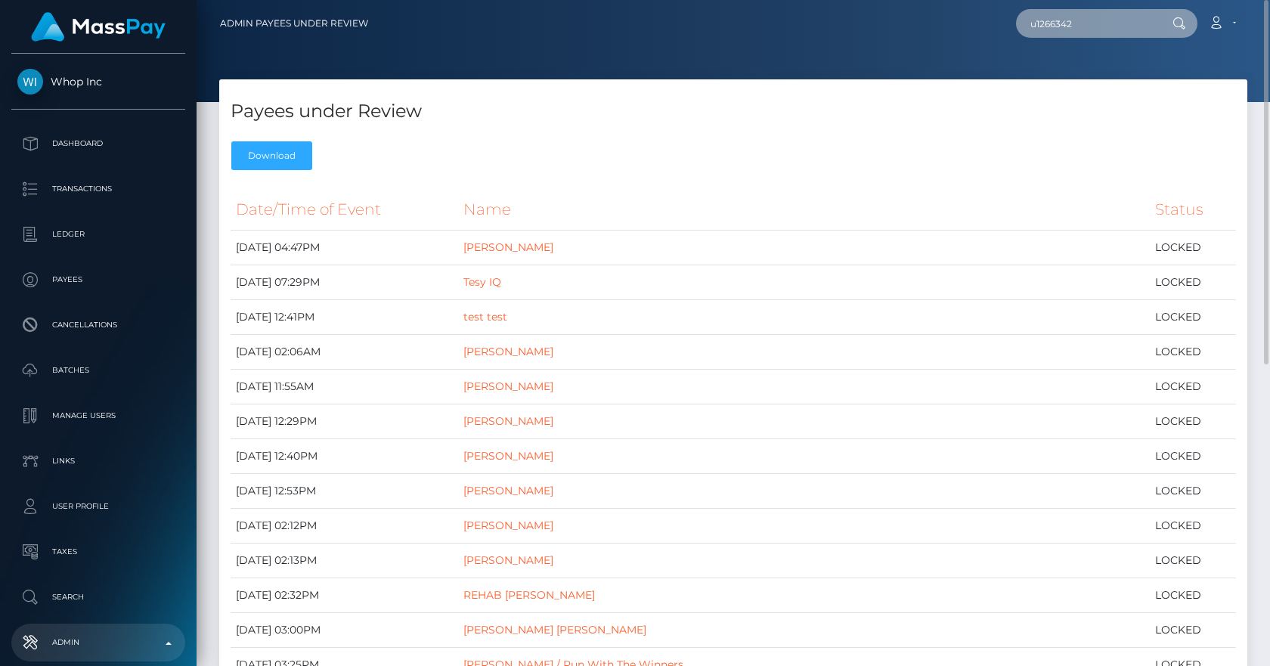
click at [977, 21] on div "u1266342 Loading... Loading... Account Edit Profile Logout" at bounding box center [813, 24] width 866 height 32
type input "1266342"
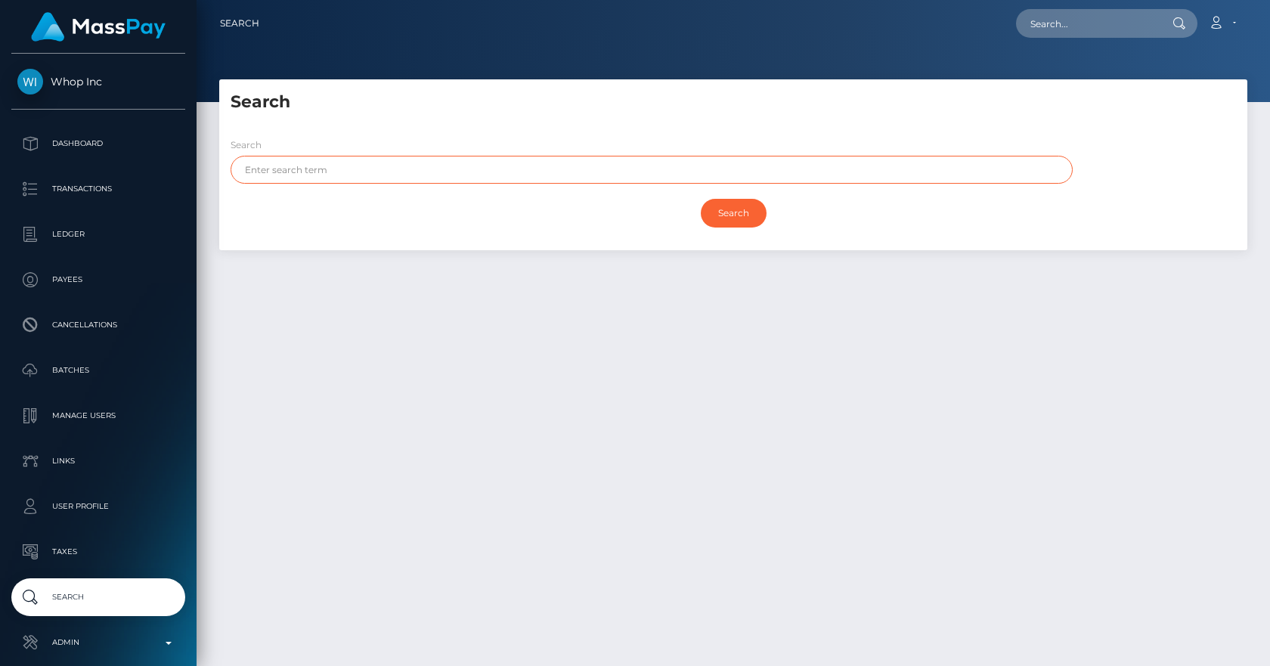
click at [348, 172] on input "text" at bounding box center [652, 170] width 842 height 28
paste input "[PERSON_NAME]"
type input "[PERSON_NAME]"
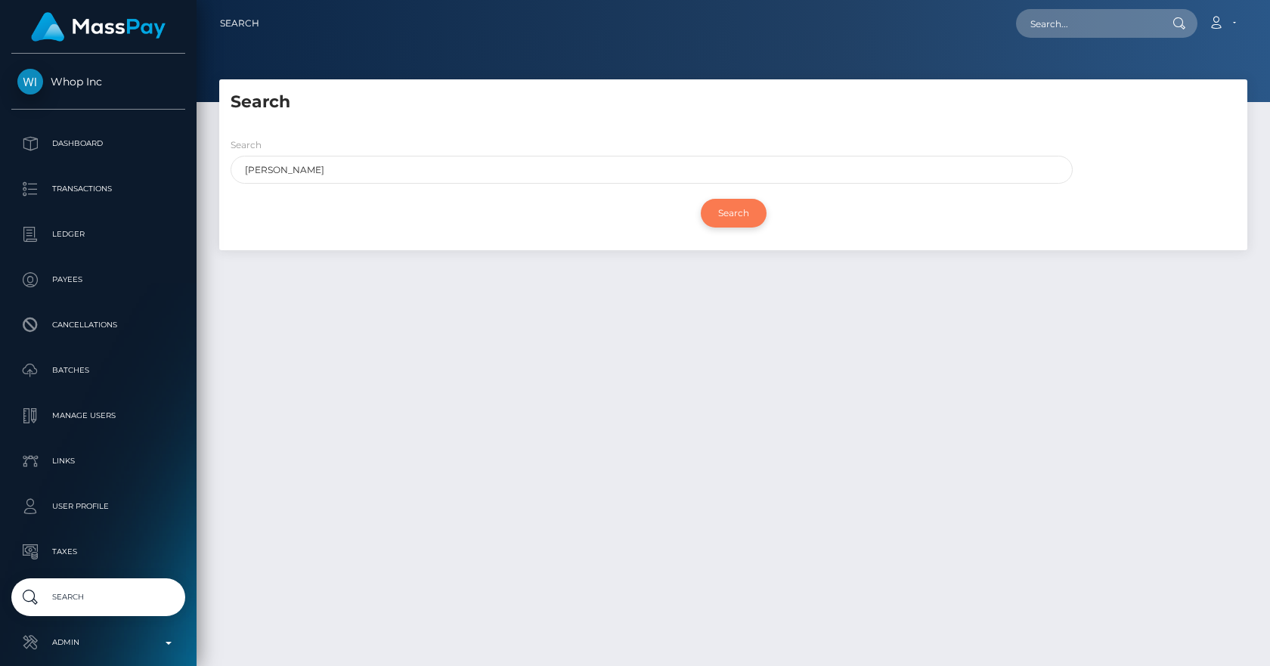
click at [716, 218] on input "Search" at bounding box center [734, 213] width 66 height 29
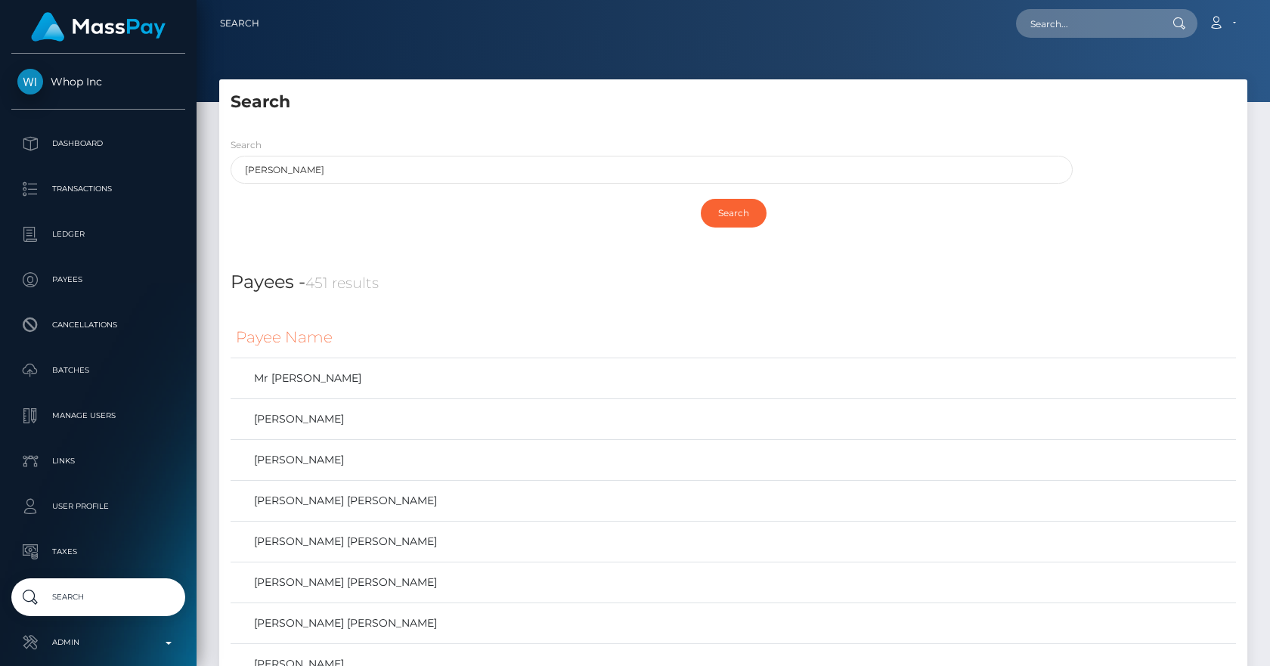
click at [435, 237] on div "Search" at bounding box center [733, 216] width 1028 height 51
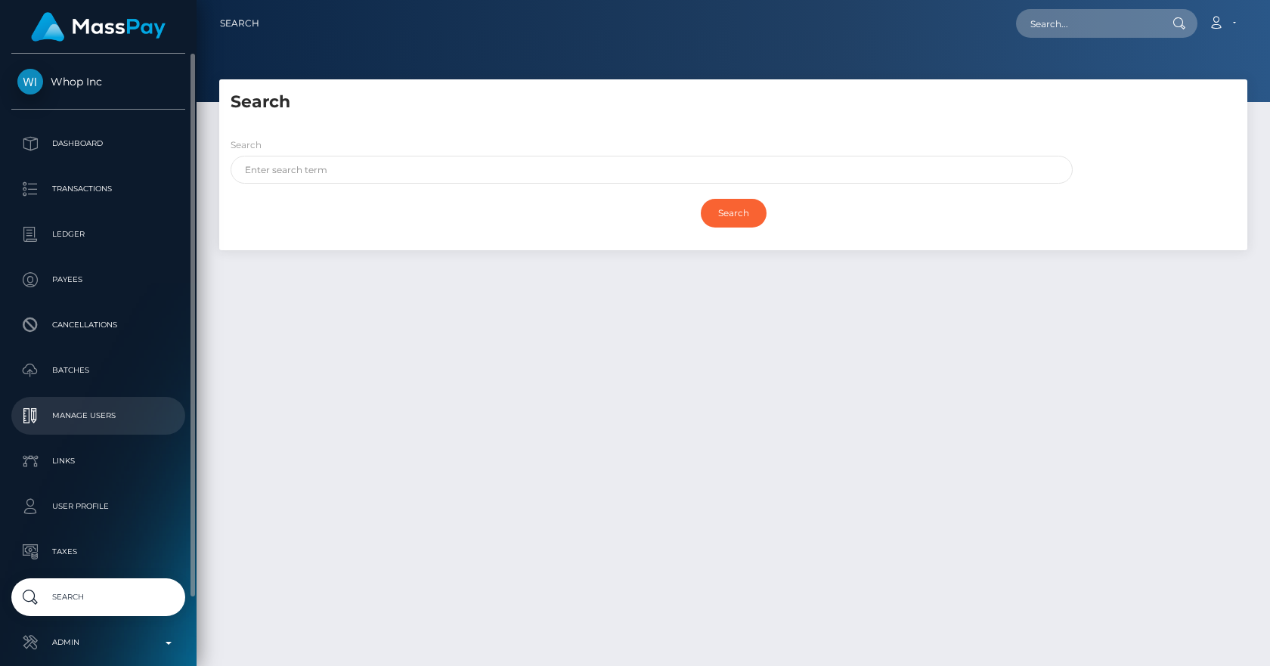
scroll to position [74, 0]
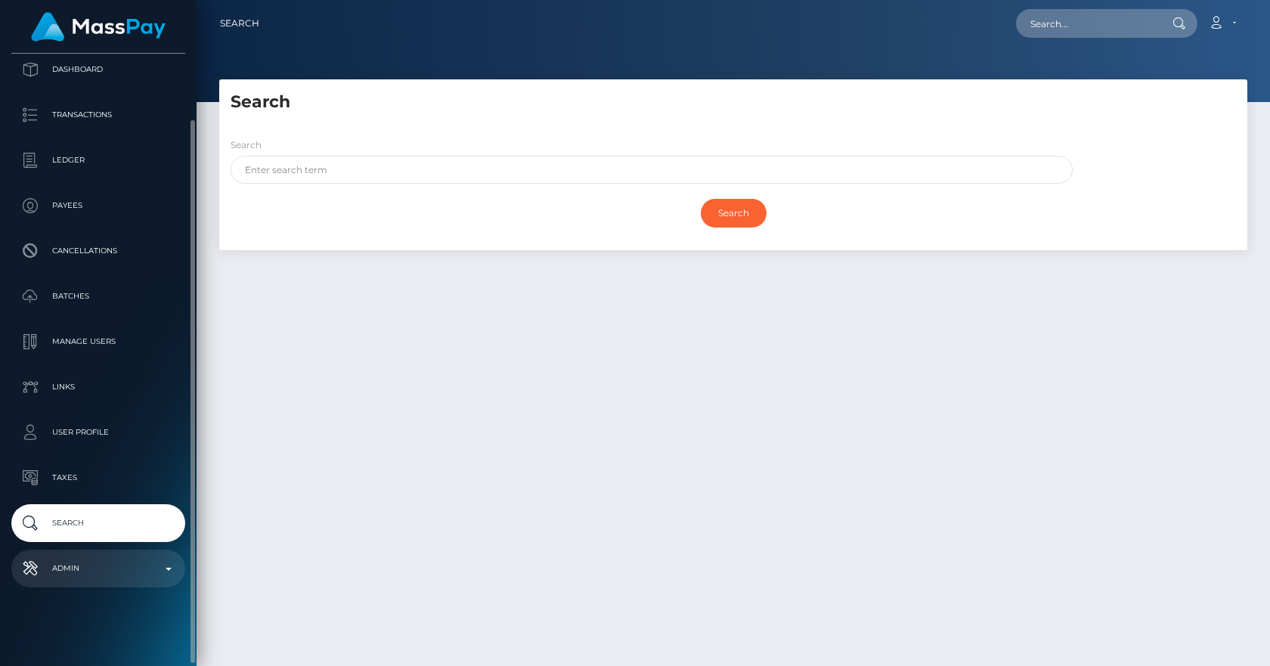
click at [129, 569] on p "Admin" at bounding box center [98, 568] width 162 height 23
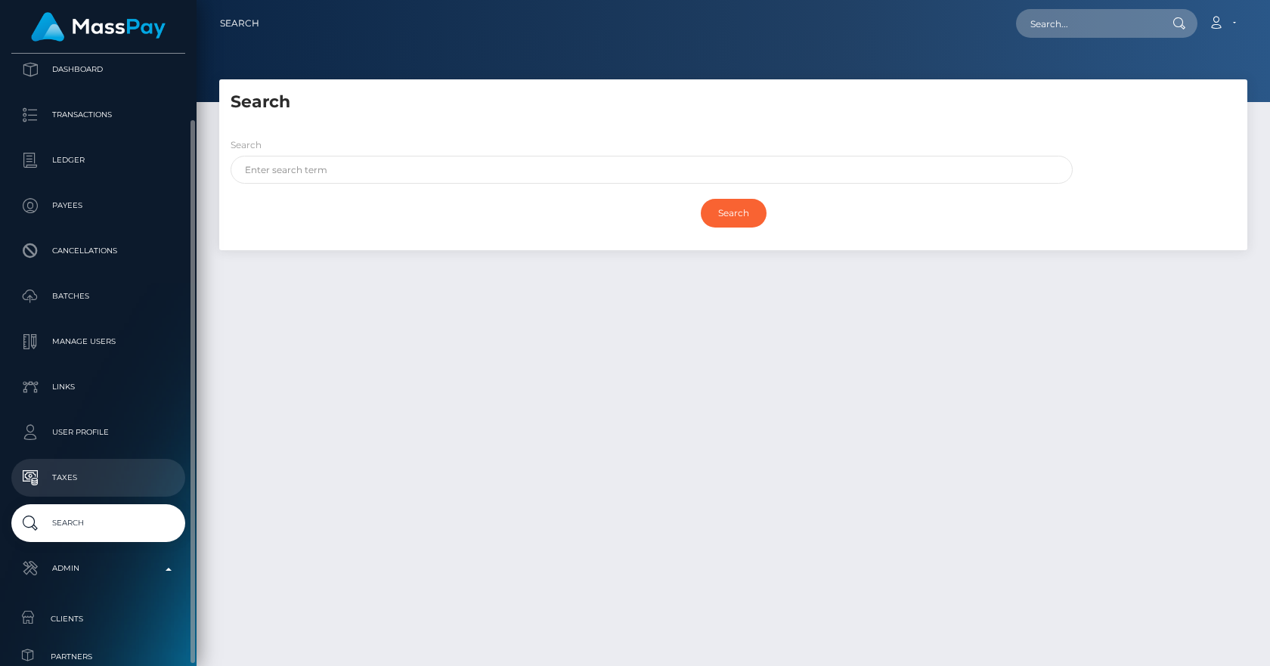
scroll to position [465, 0]
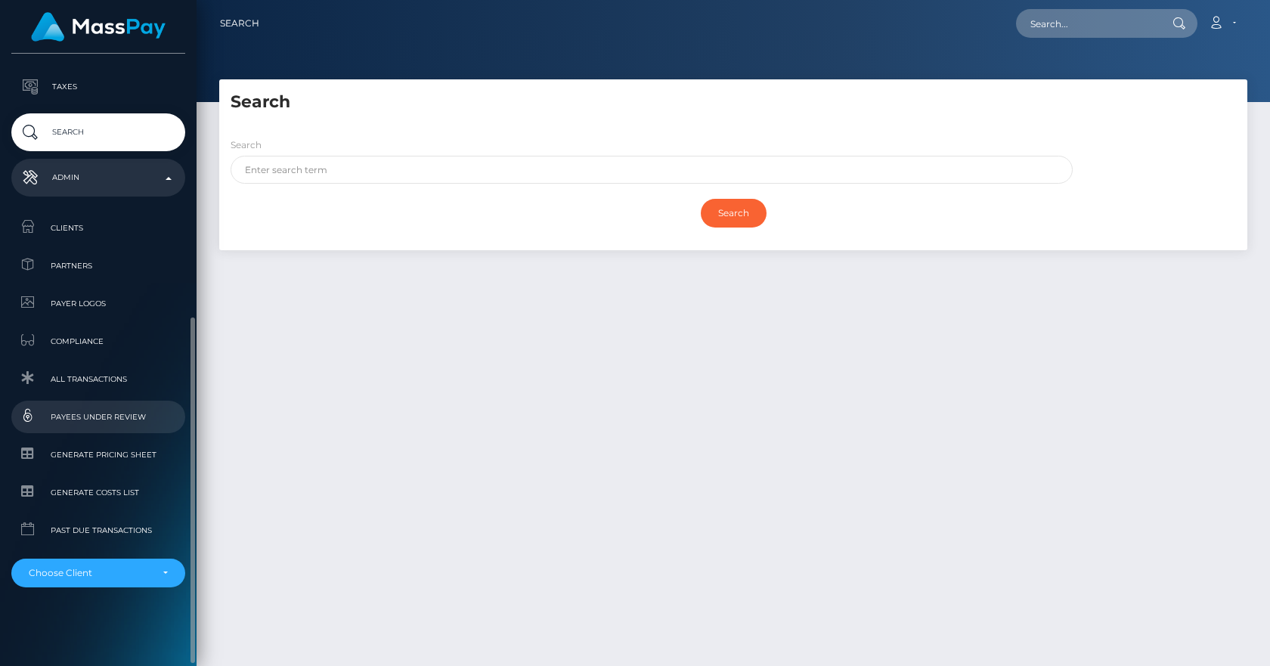
click at [108, 420] on span "Payees under Review" at bounding box center [98, 416] width 162 height 17
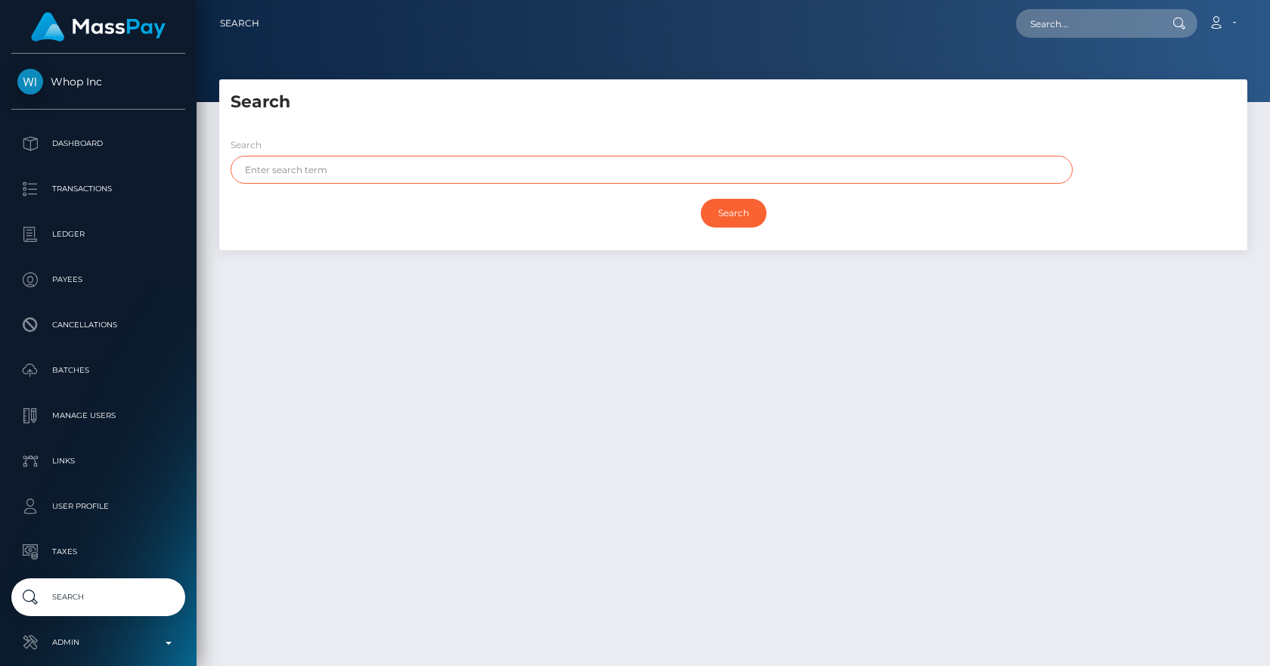
click at [451, 172] on input "text" at bounding box center [652, 170] width 842 height 28
paste input "RAMIREZ"
type input "RAMIREZ"
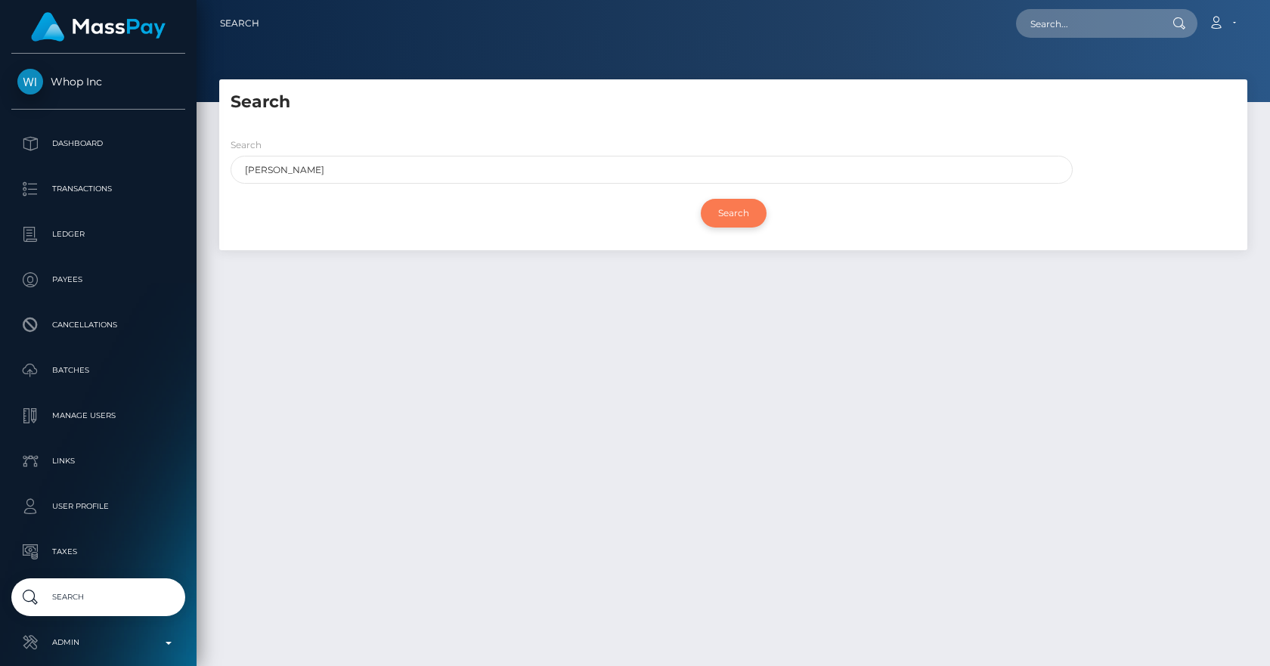
click at [731, 217] on input "Search" at bounding box center [734, 213] width 66 height 29
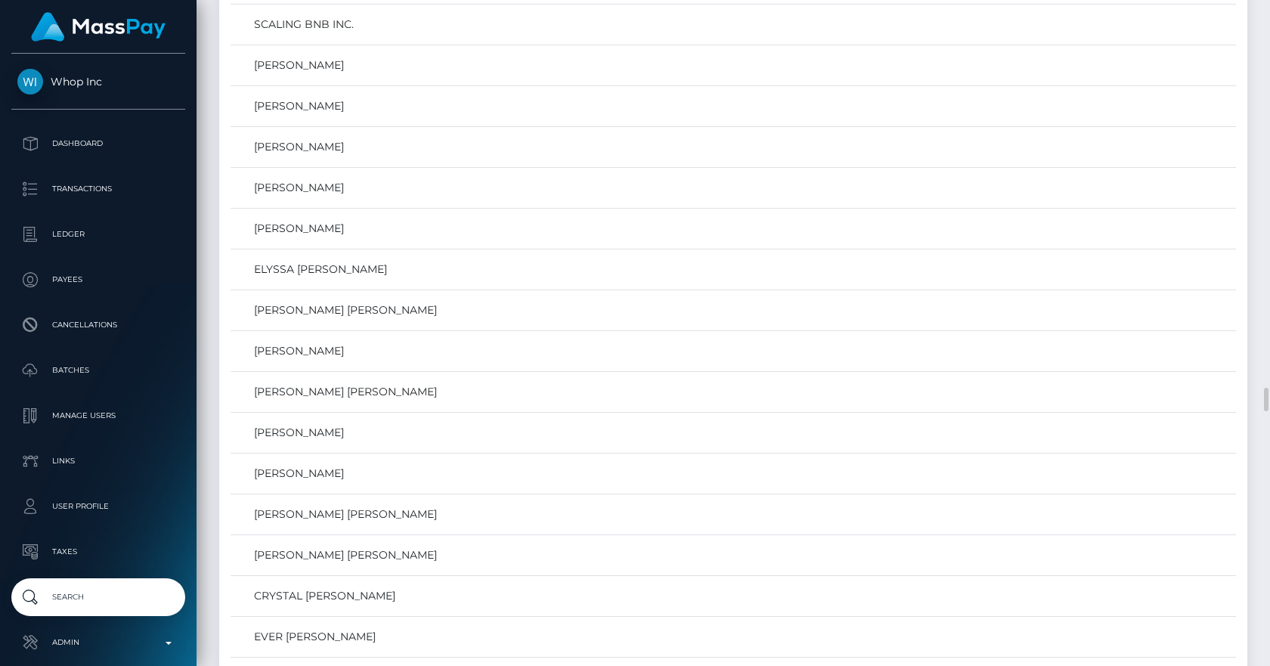
scroll to position [10343, 0]
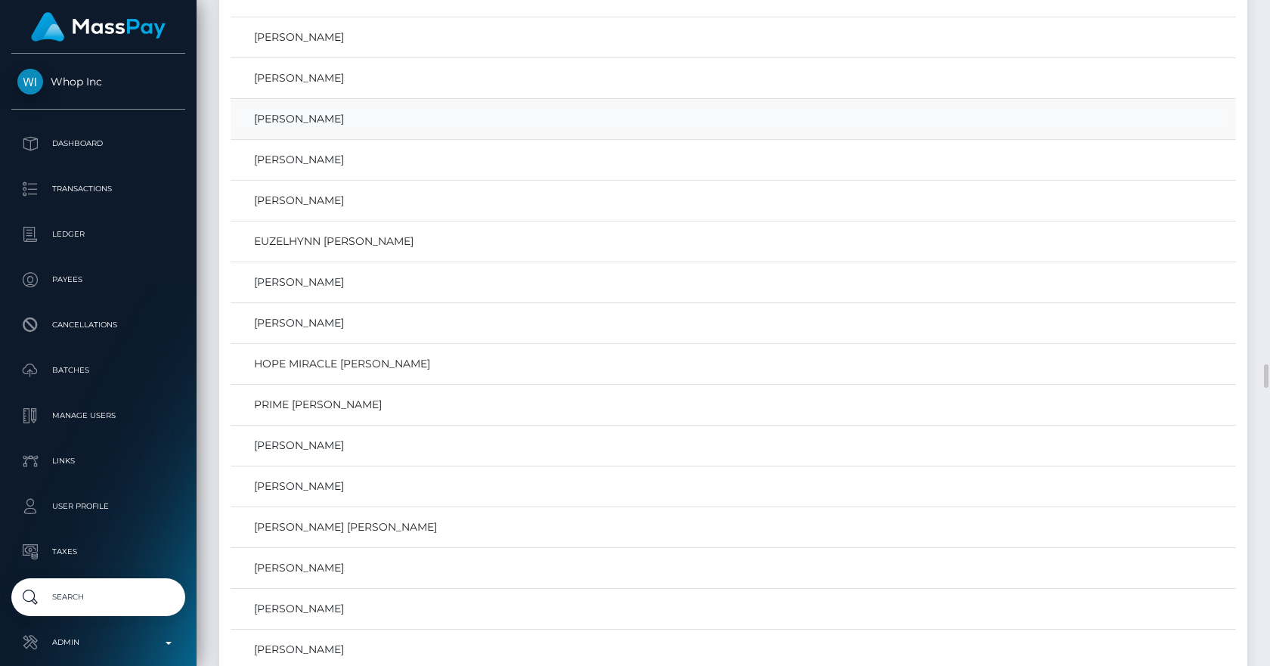
click at [314, 113] on link "ALEJANDRO RAMIREZ" at bounding box center [733, 119] width 995 height 22
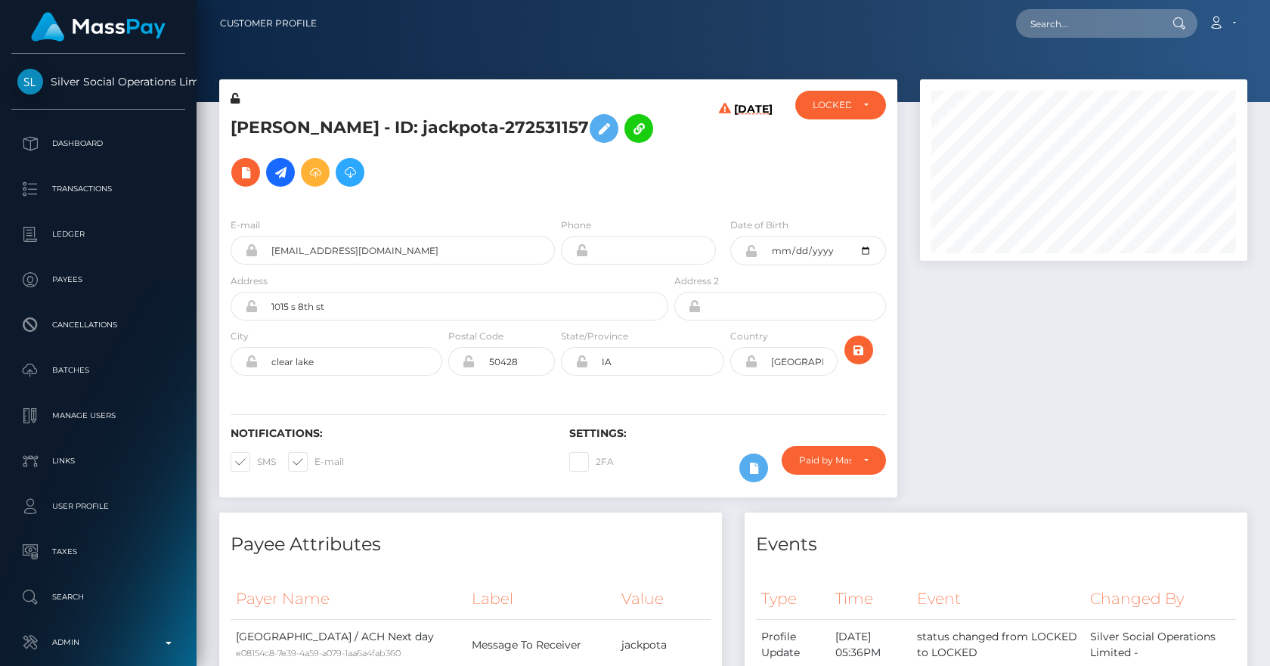
scroll to position [181, 328]
click at [349, 241] on input "[EMAIL_ADDRESS][DOMAIN_NAME]" at bounding box center [406, 250] width 297 height 29
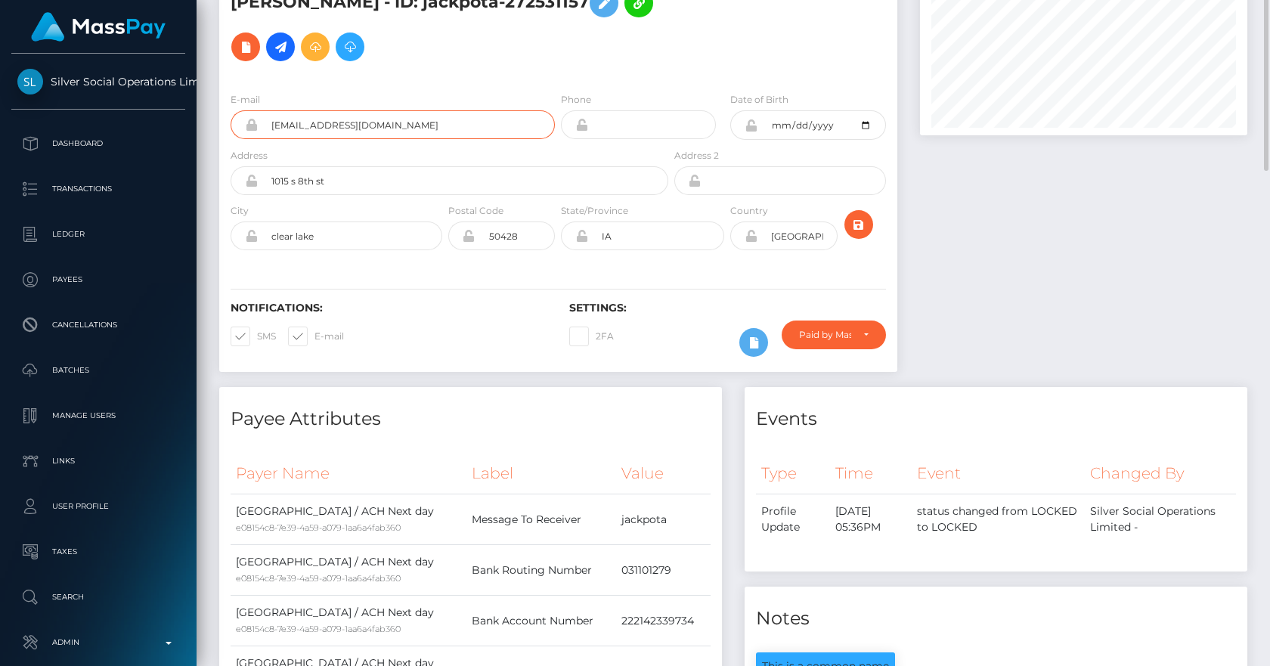
scroll to position [0, 0]
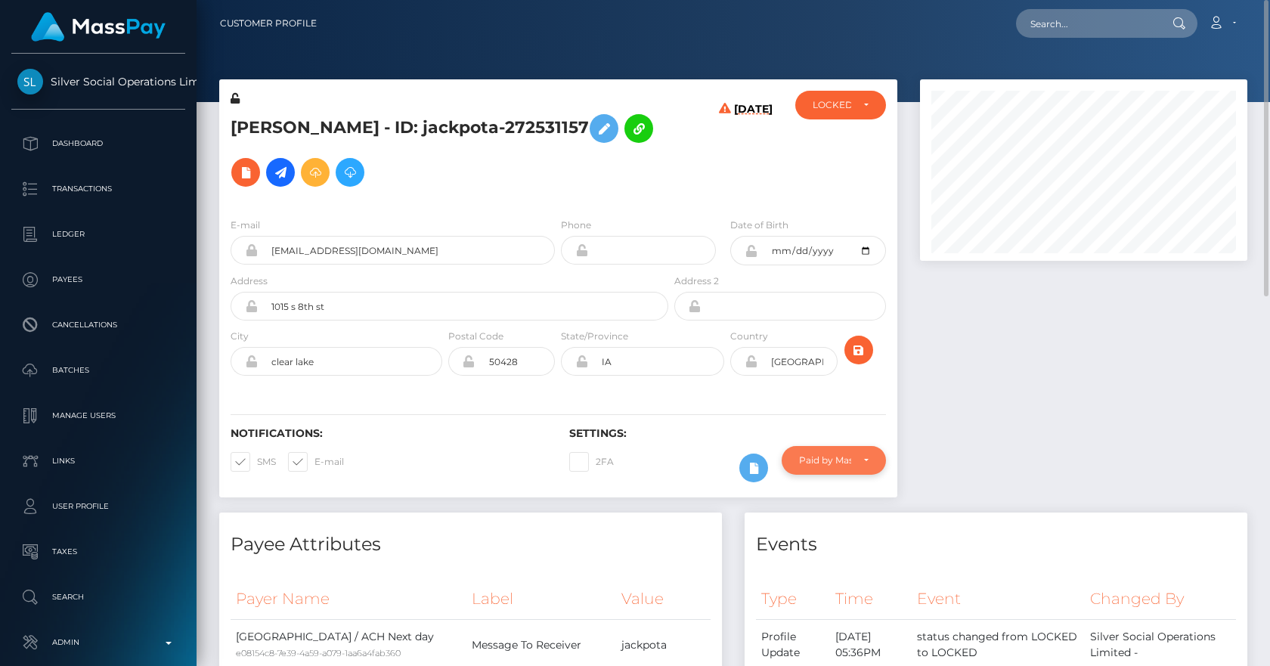
click at [872, 446] on div "Paid by MassPay" at bounding box center [834, 460] width 104 height 29
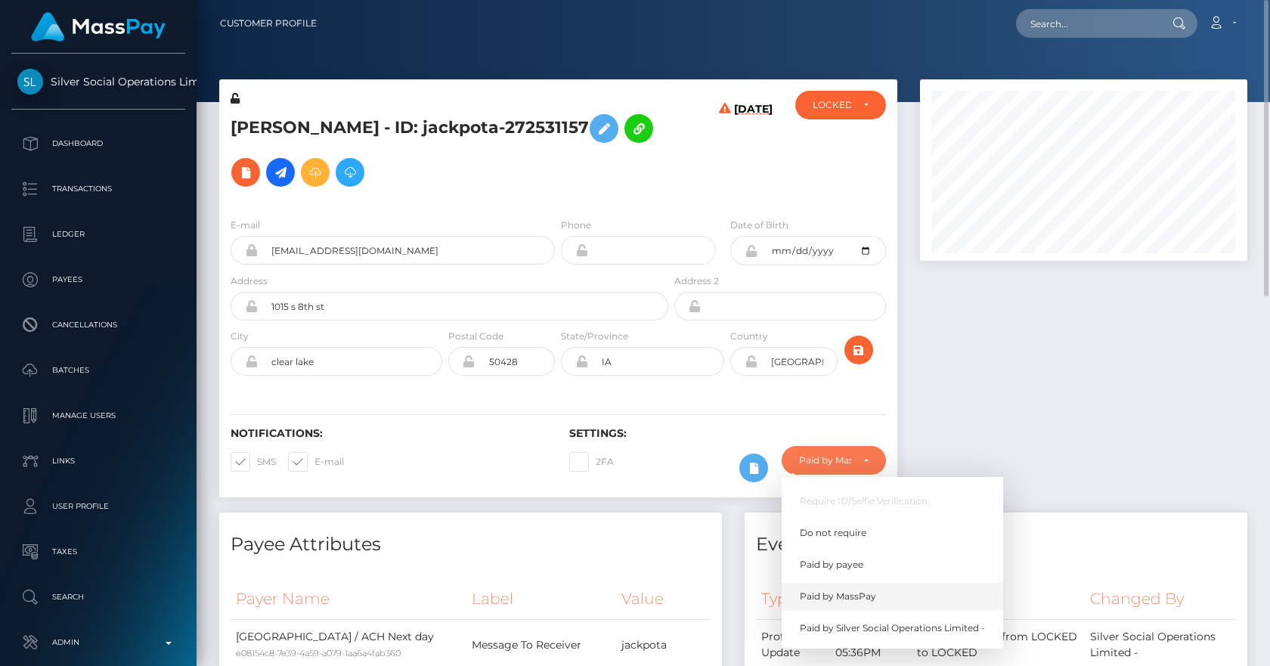
click at [861, 590] on span "Paid by MassPay" at bounding box center [838, 597] width 76 height 14
select select "2"
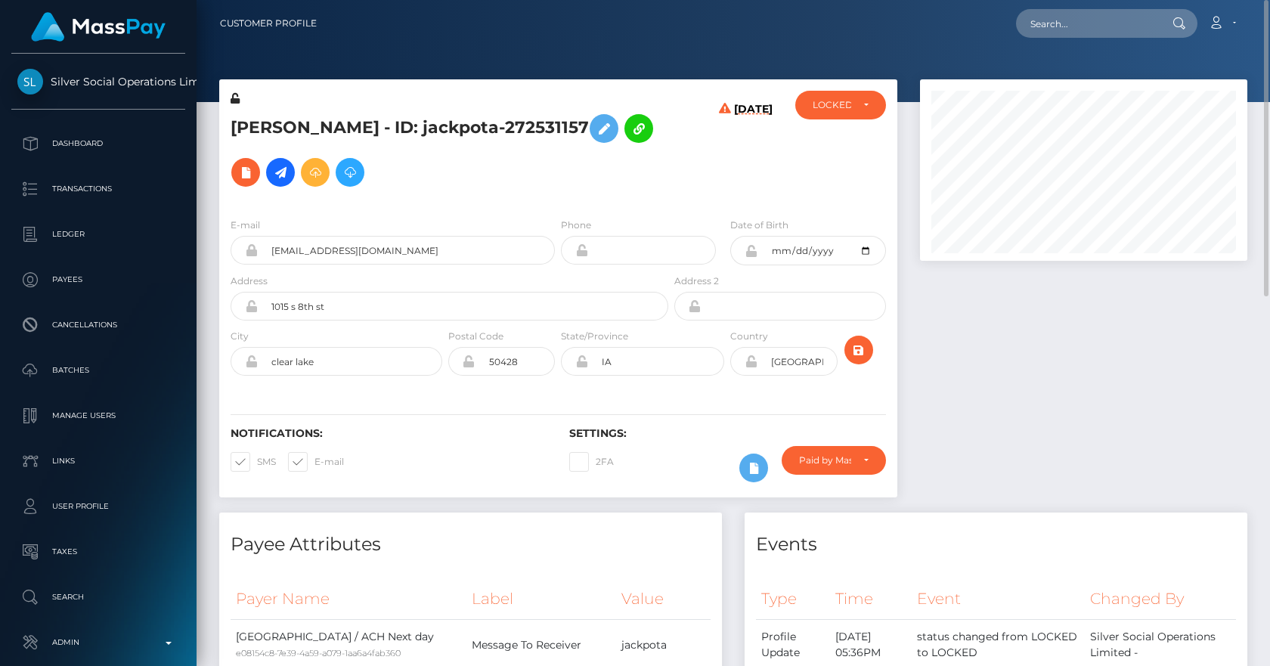
click at [529, 174] on div "ALEJANDRO RAMIREZ - ID: jackpota-272531157" at bounding box center [445, 148] width 452 height 115
click at [525, 169] on h5 "ALEJANDRO RAMIREZ - ID: jackpota-272531157" at bounding box center [445, 151] width 429 height 88
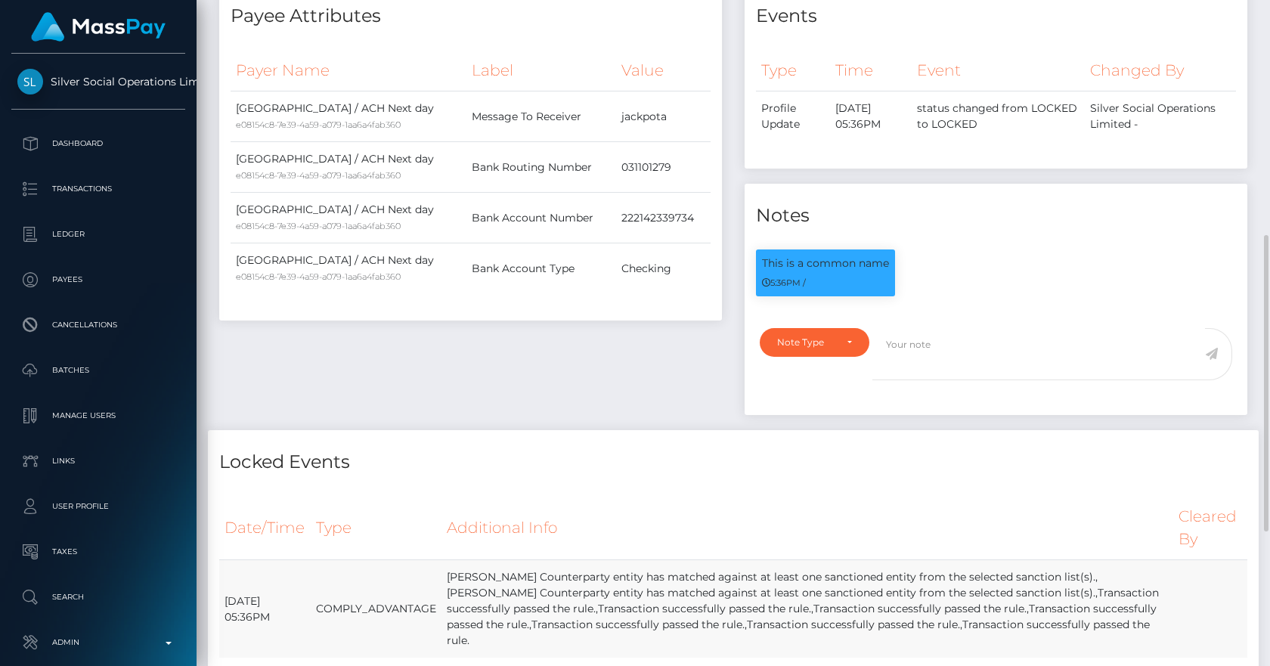
scroll to position [705, 0]
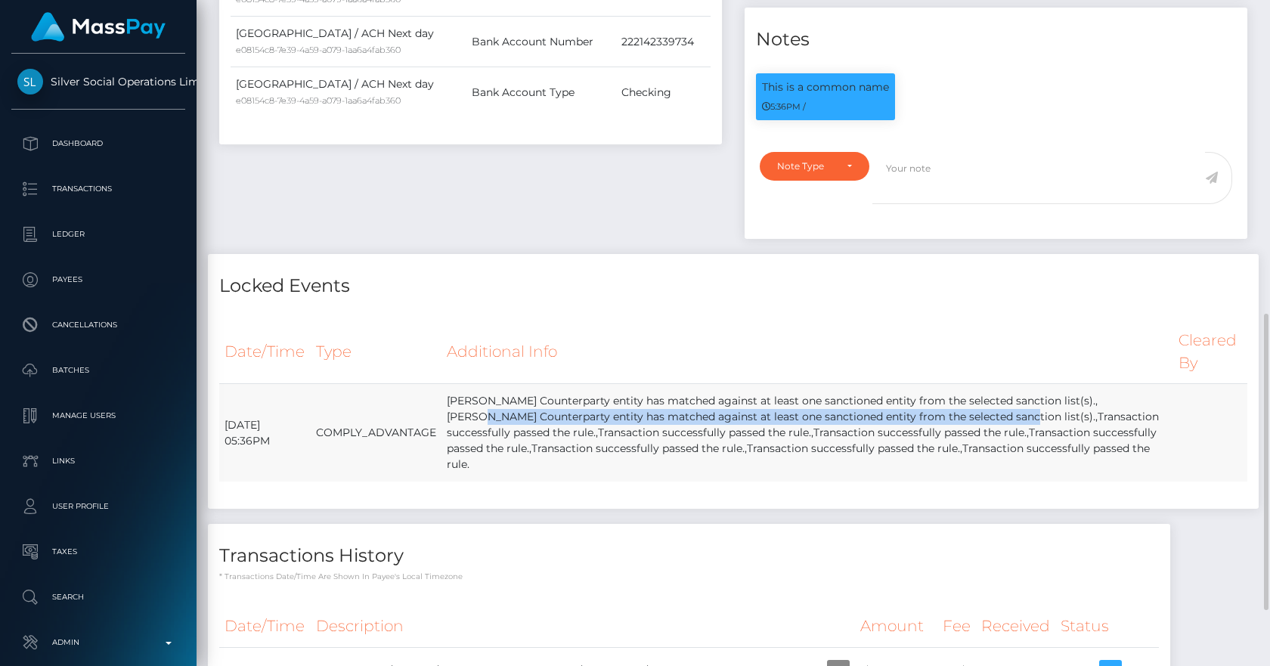
drag, startPoint x: 924, startPoint y: 378, endPoint x: 830, endPoint y: 391, distance: 94.6
click at [830, 391] on td "ALEJANDRO RAMIREZ Counterparty entity has matched against at least one sanction…" at bounding box center [808, 433] width 732 height 98
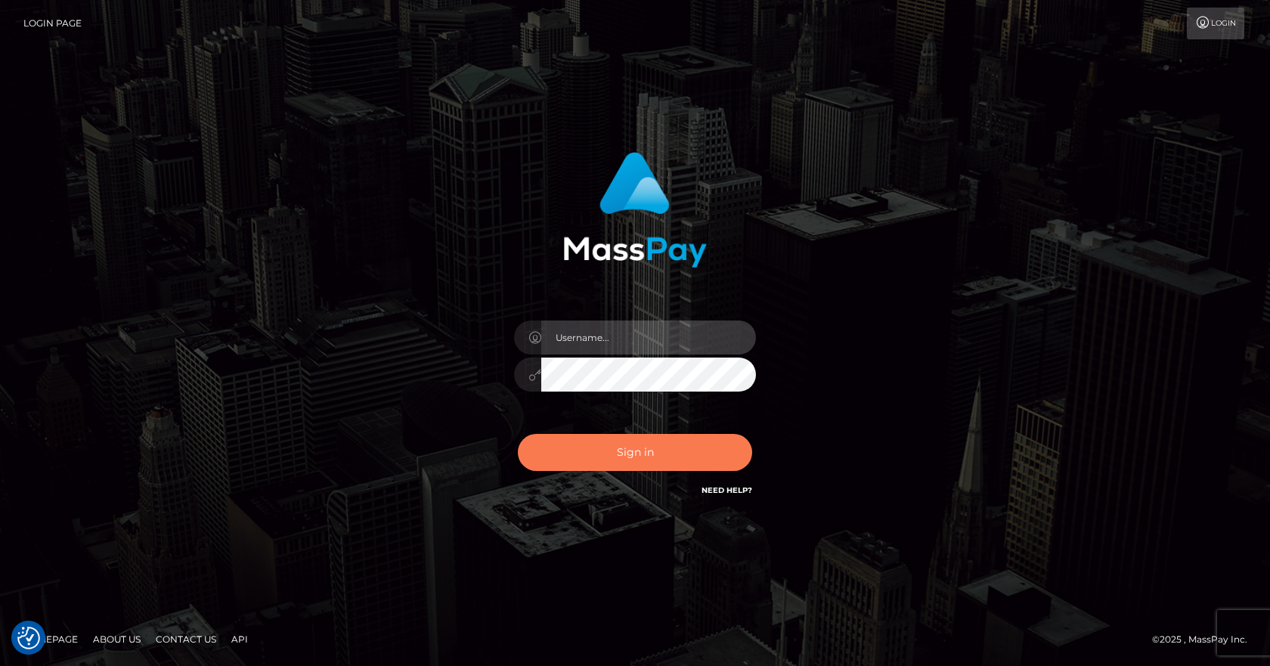
type input "vlad"
click at [621, 464] on button "Sign in" at bounding box center [635, 452] width 234 height 37
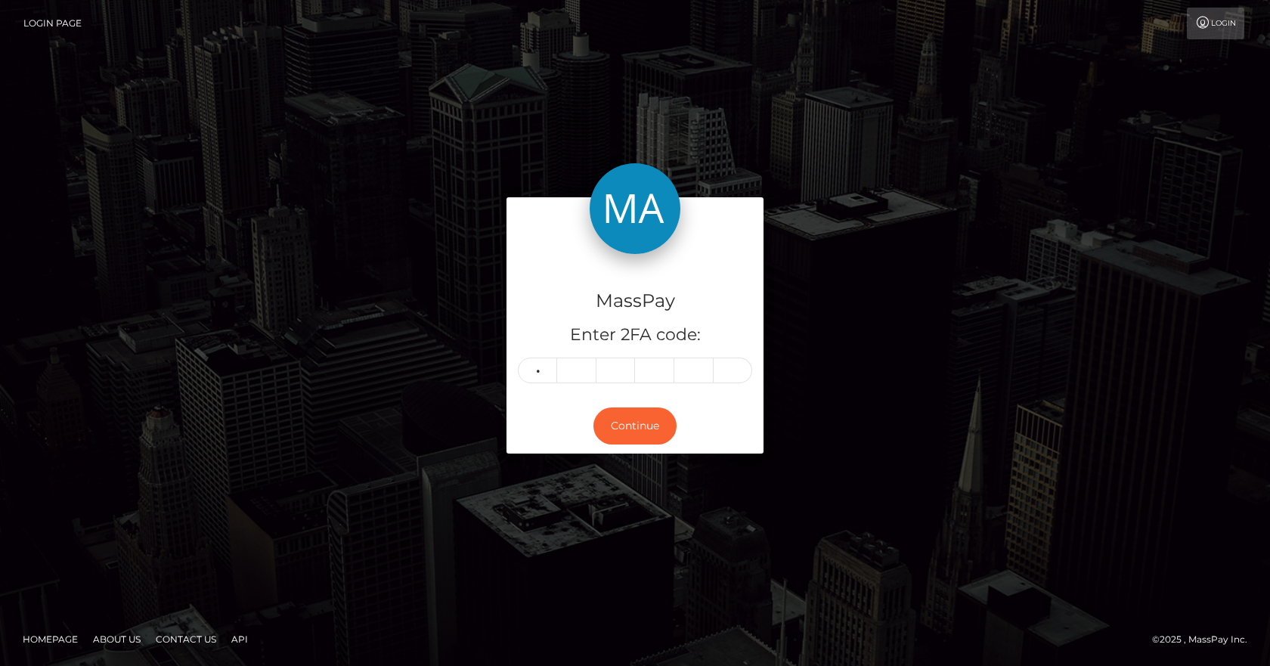
type input "1"
type input "5"
type input "2"
type input "5"
type input "6"
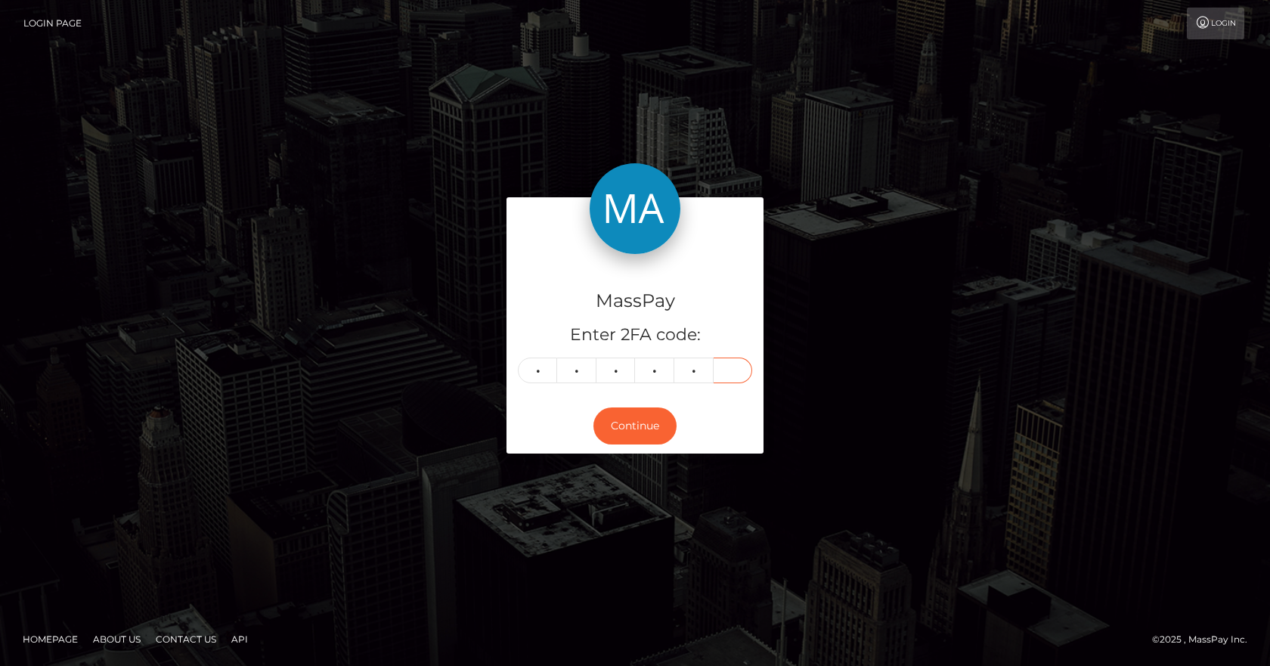
type input "1"
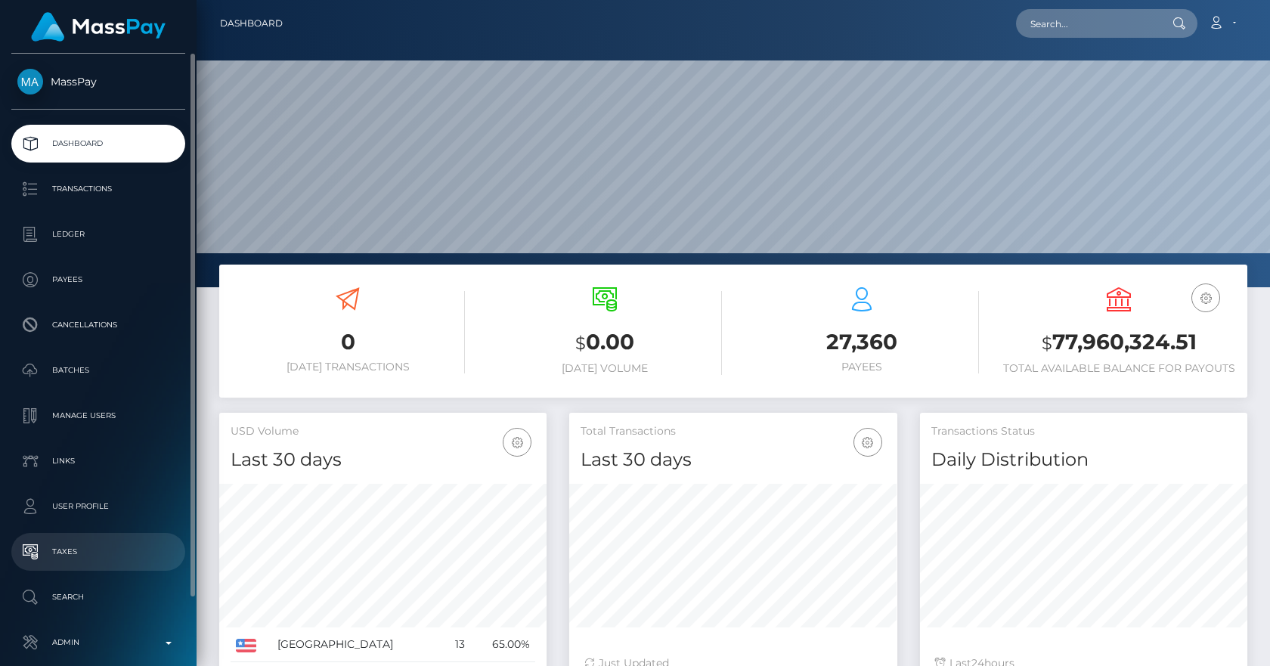
scroll to position [74, 0]
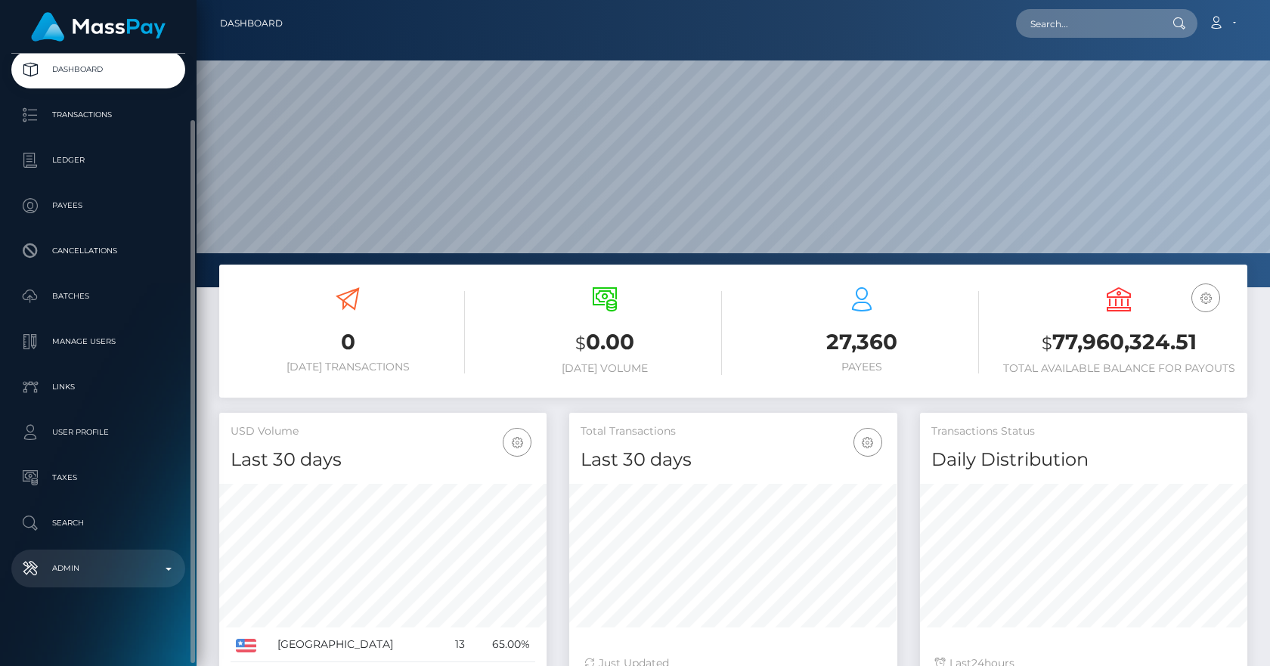
click at [104, 562] on p "Admin" at bounding box center [98, 568] width 162 height 23
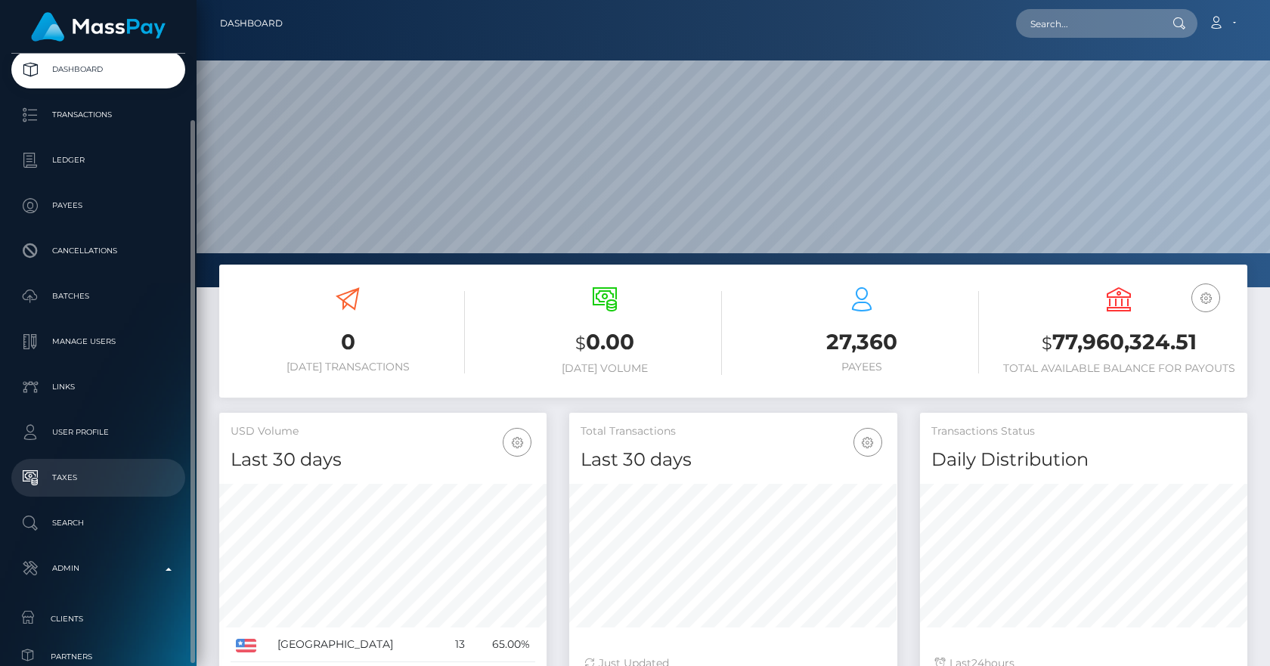
scroll to position [423, 0]
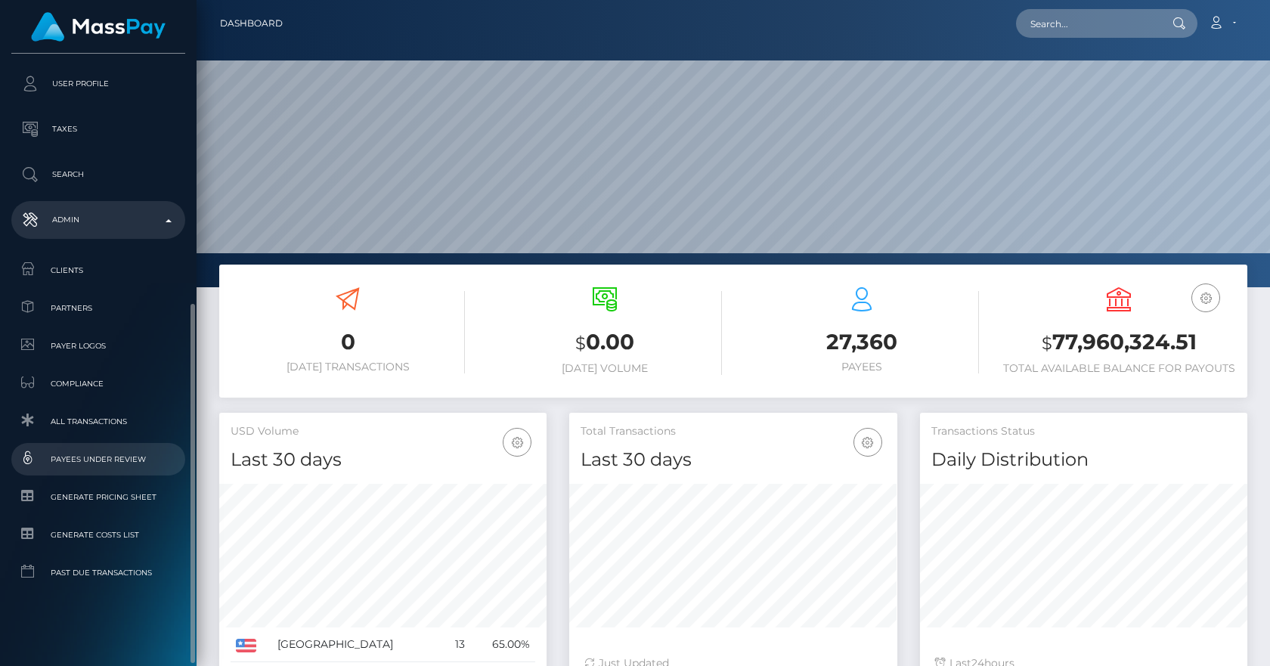
click at [101, 461] on span "Payees under Review" at bounding box center [98, 459] width 162 height 17
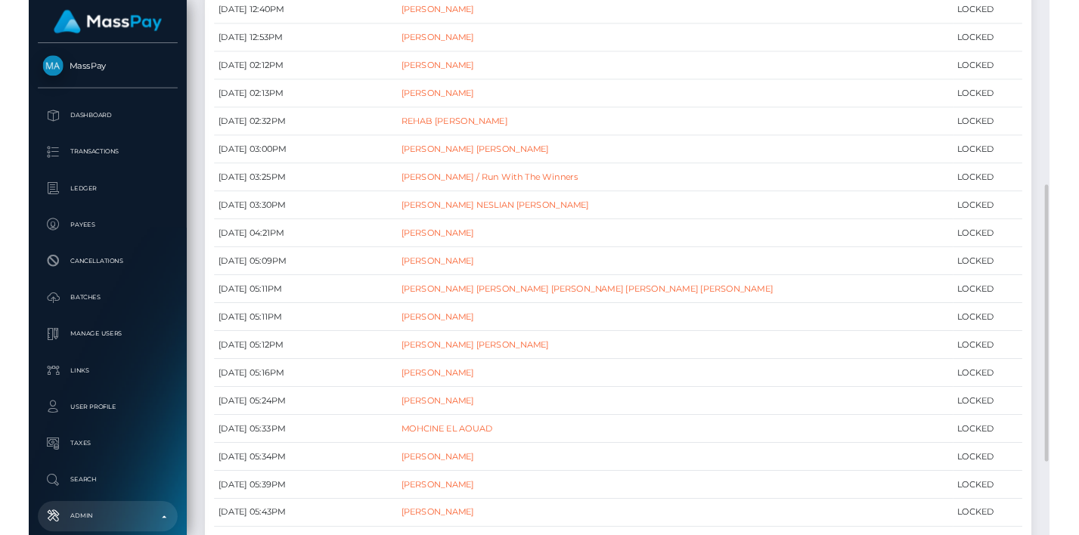
scroll to position [621, 0]
